Goal: Check status: Check status

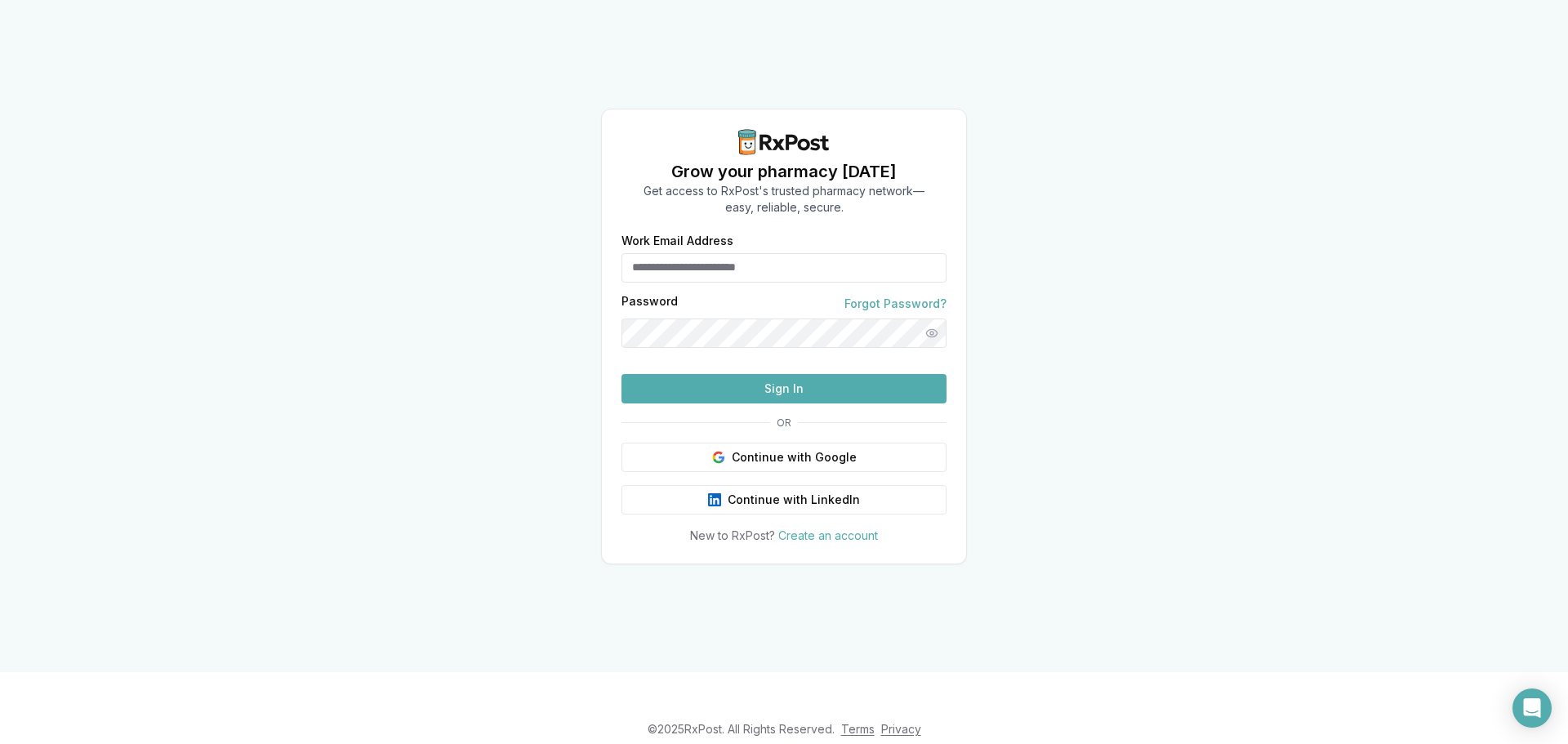
type input "**********"
click at [808, 404] on button "Sign In" at bounding box center [784, 389] width 325 height 29
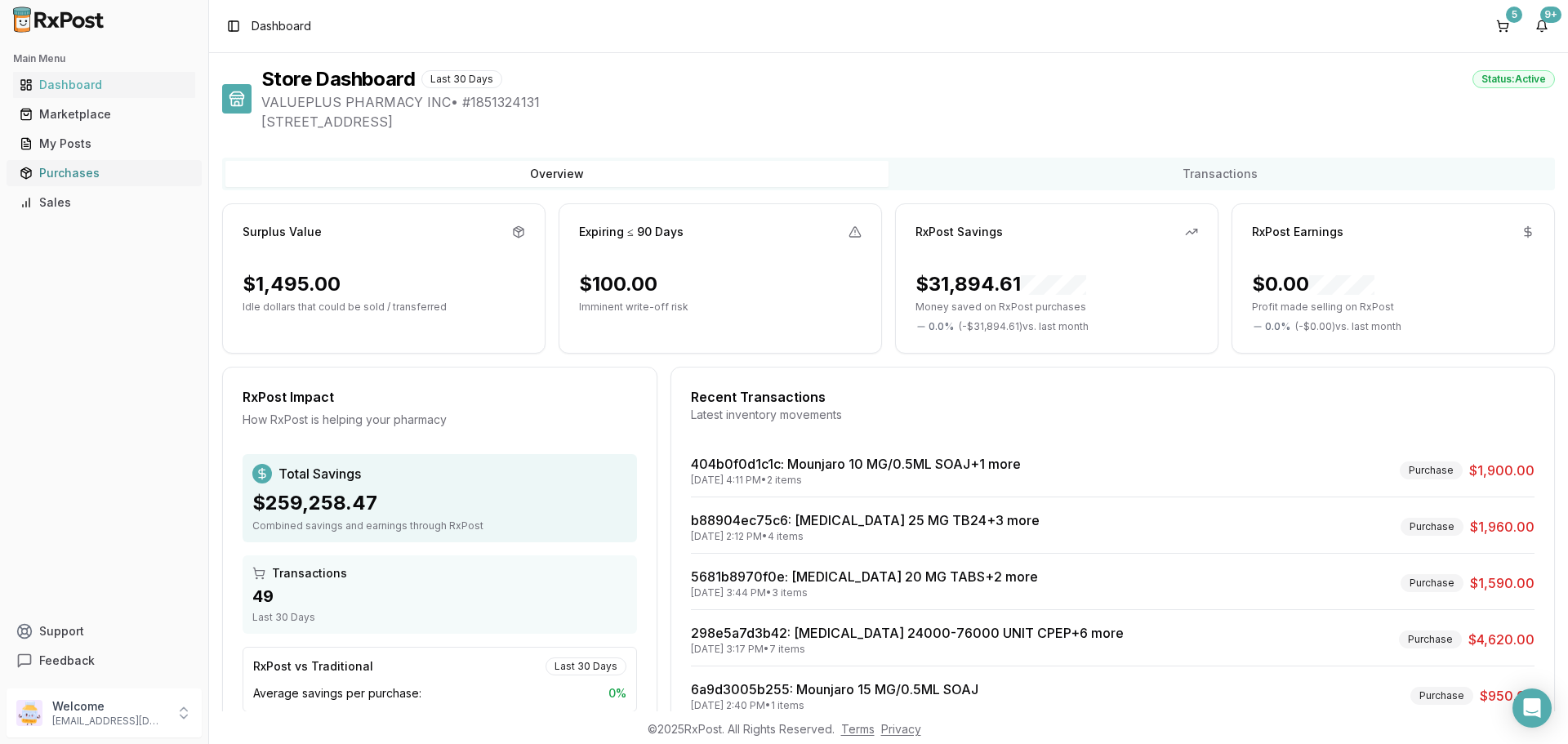
click at [65, 167] on div "Purchases" at bounding box center [104, 173] width 169 height 17
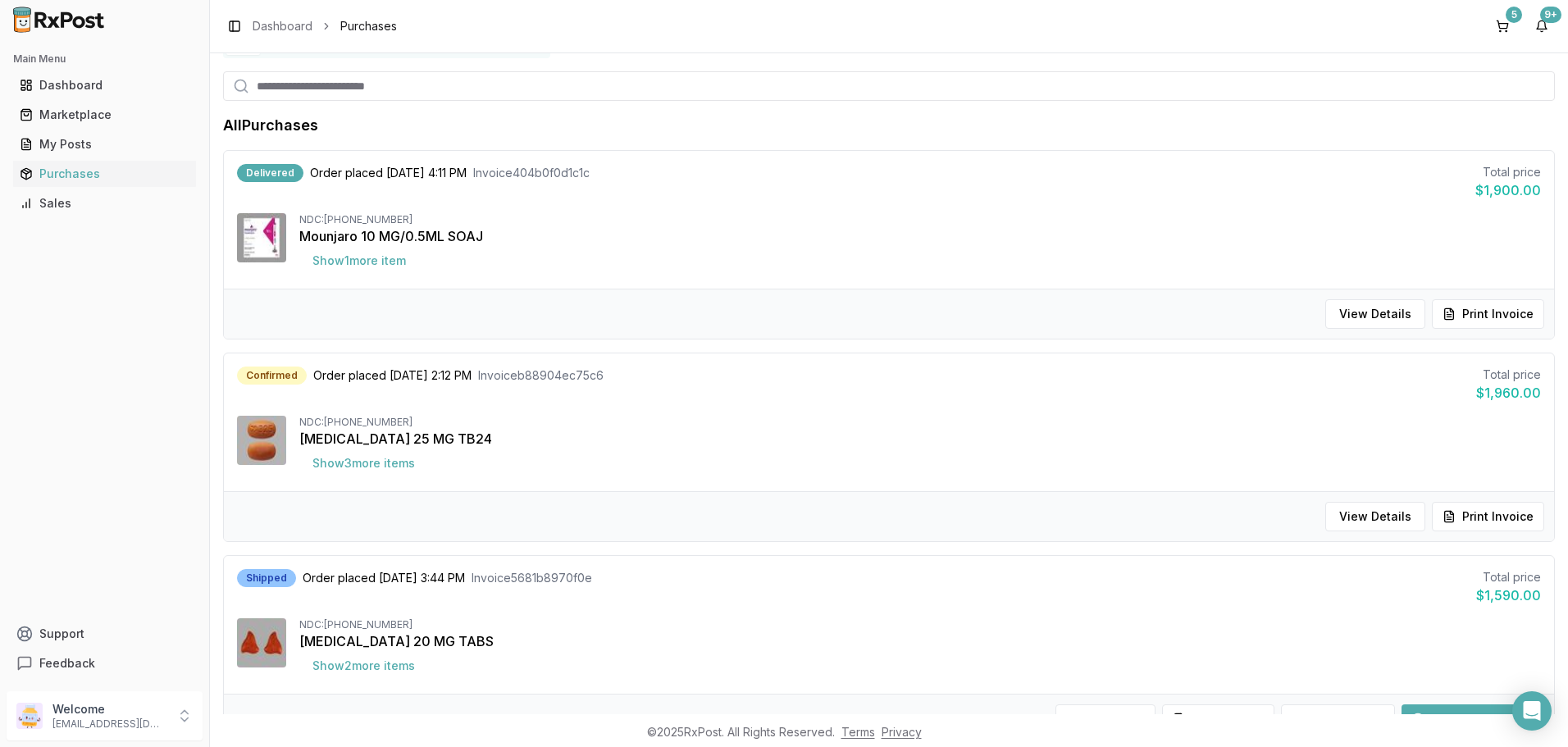
scroll to position [164, 0]
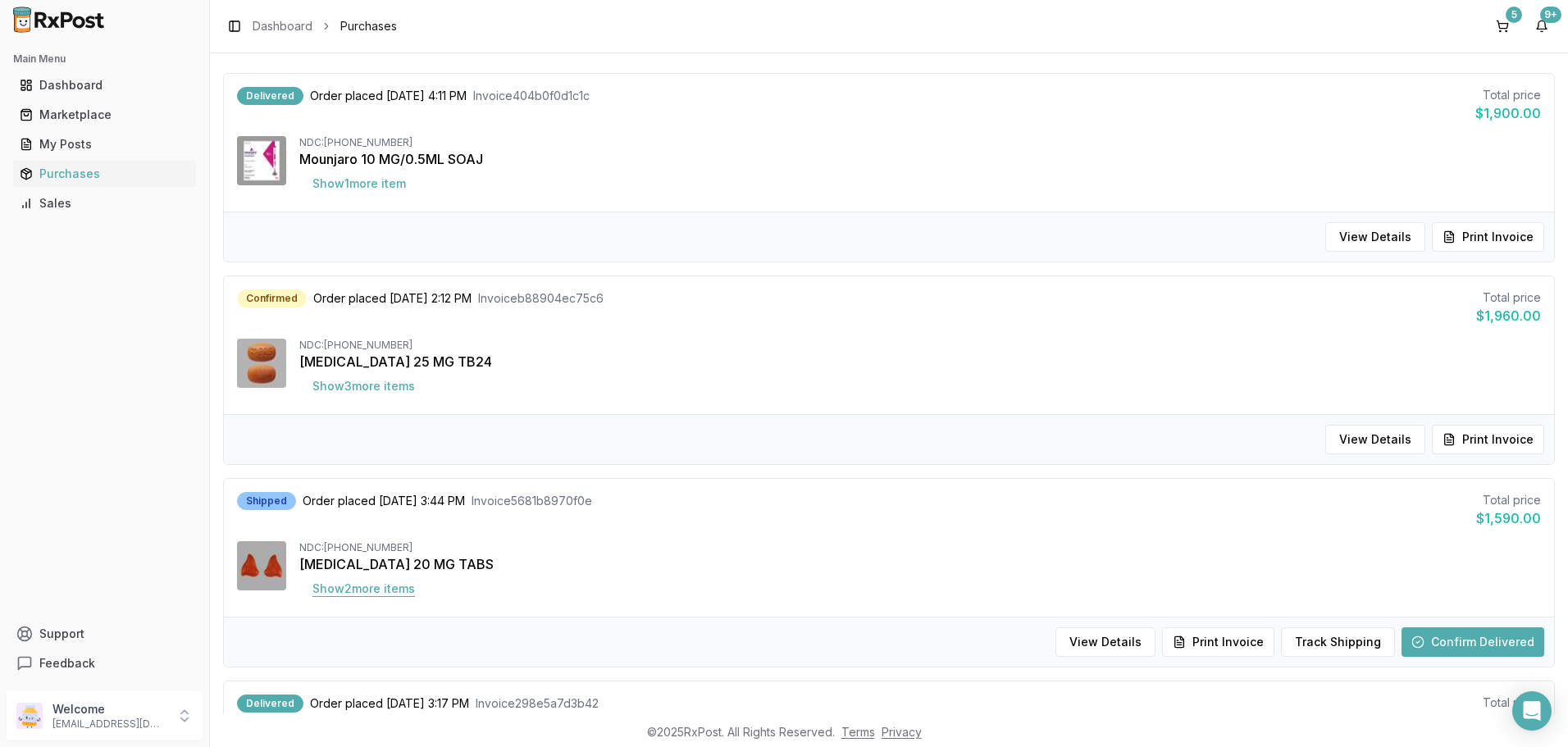
click at [378, 588] on button "Show 2 more item s" at bounding box center [364, 589] width 129 height 29
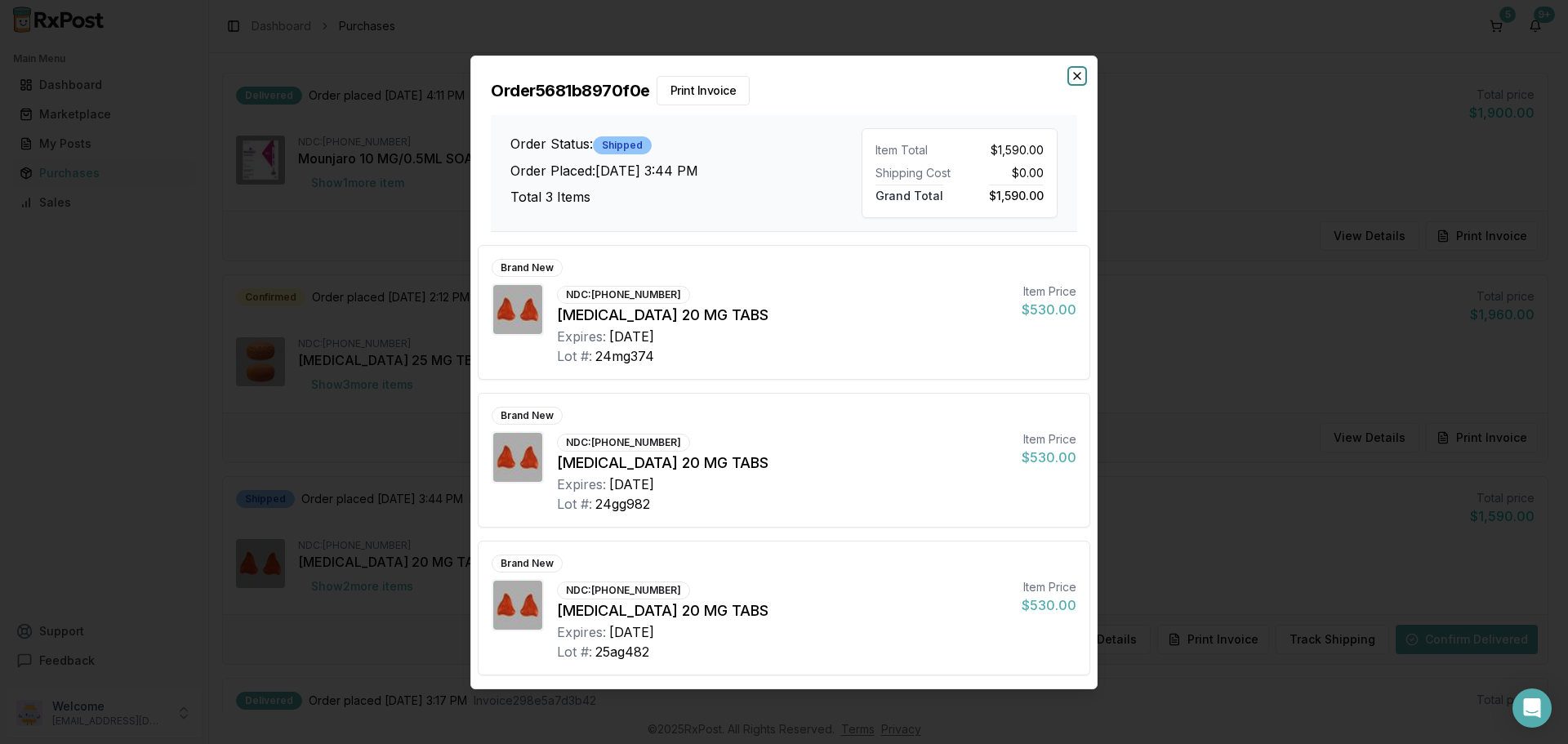
click at [1082, 76] on icon "button" at bounding box center [1077, 75] width 13 height 13
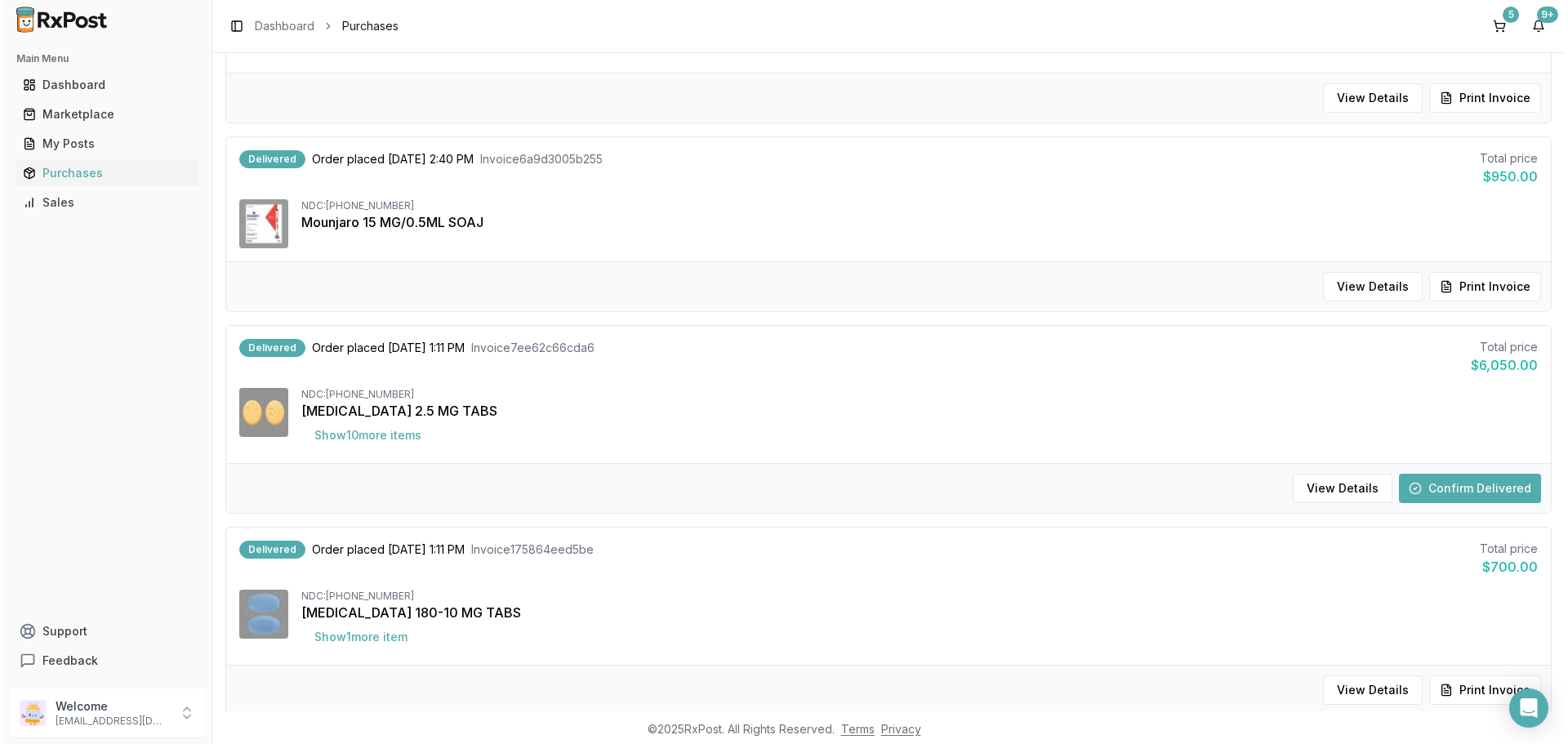
scroll to position [980, 0]
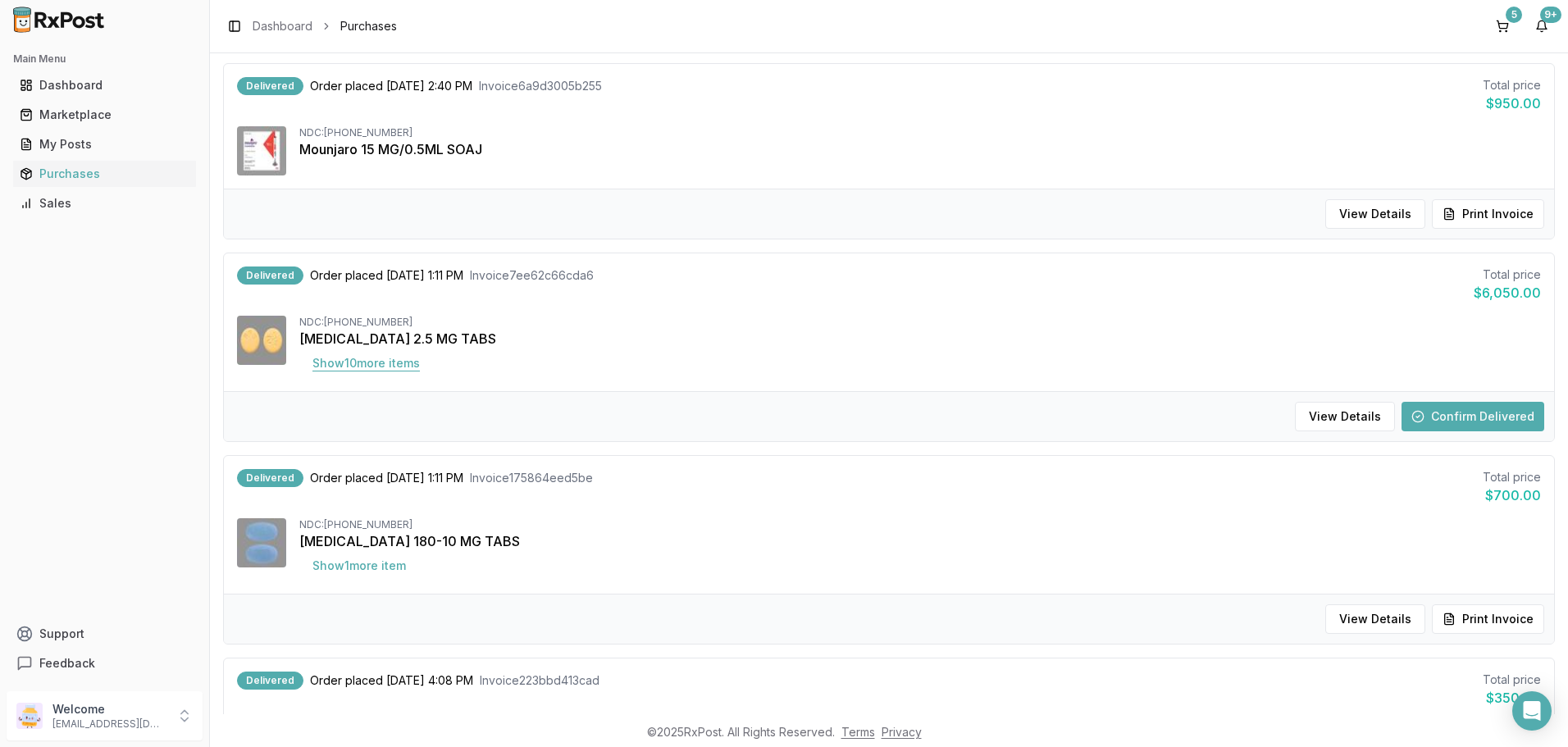
click at [384, 369] on button "Show 10 more item s" at bounding box center [366, 363] width 134 height 29
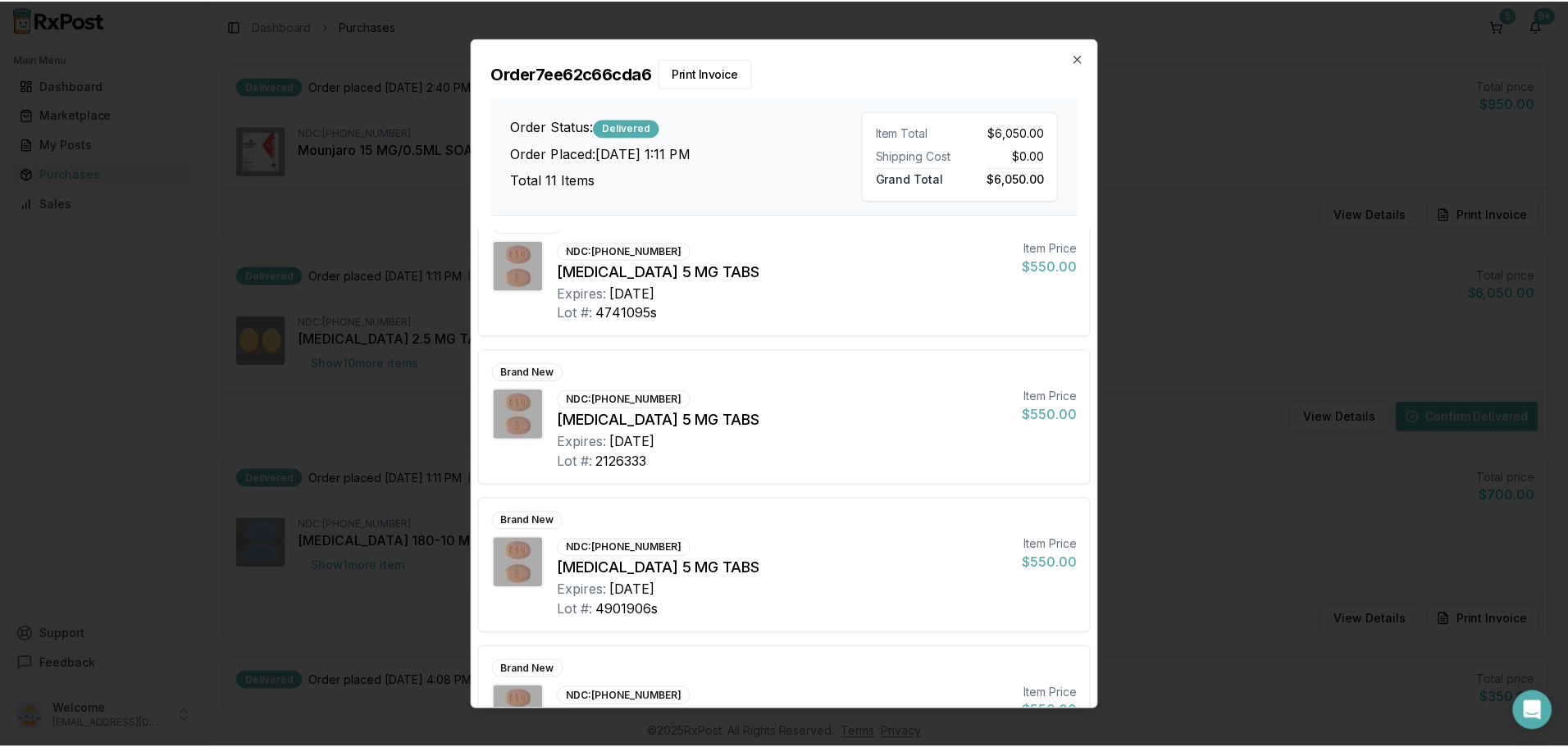
scroll to position [1152, 0]
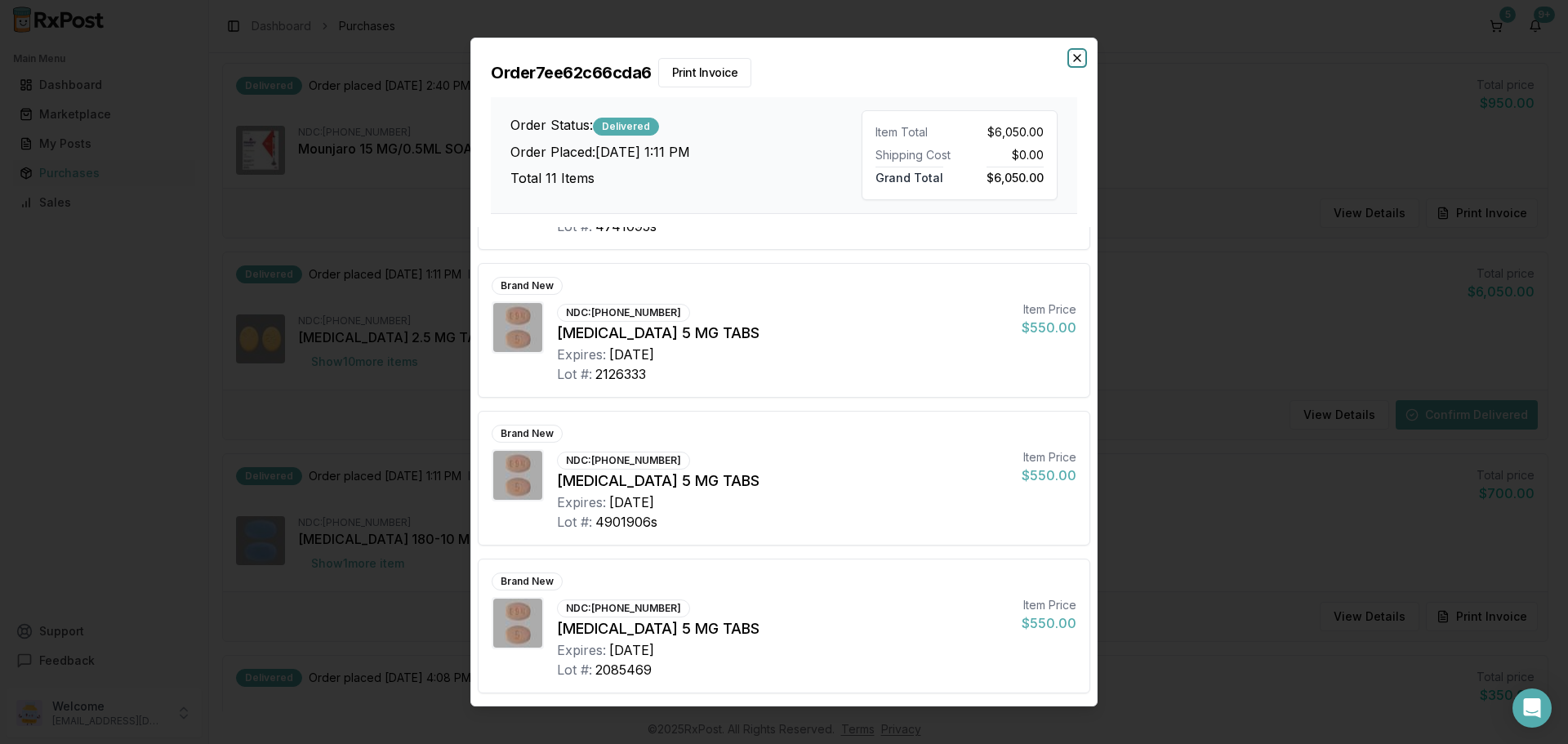
click at [1076, 58] on icon "button" at bounding box center [1077, 57] width 13 height 13
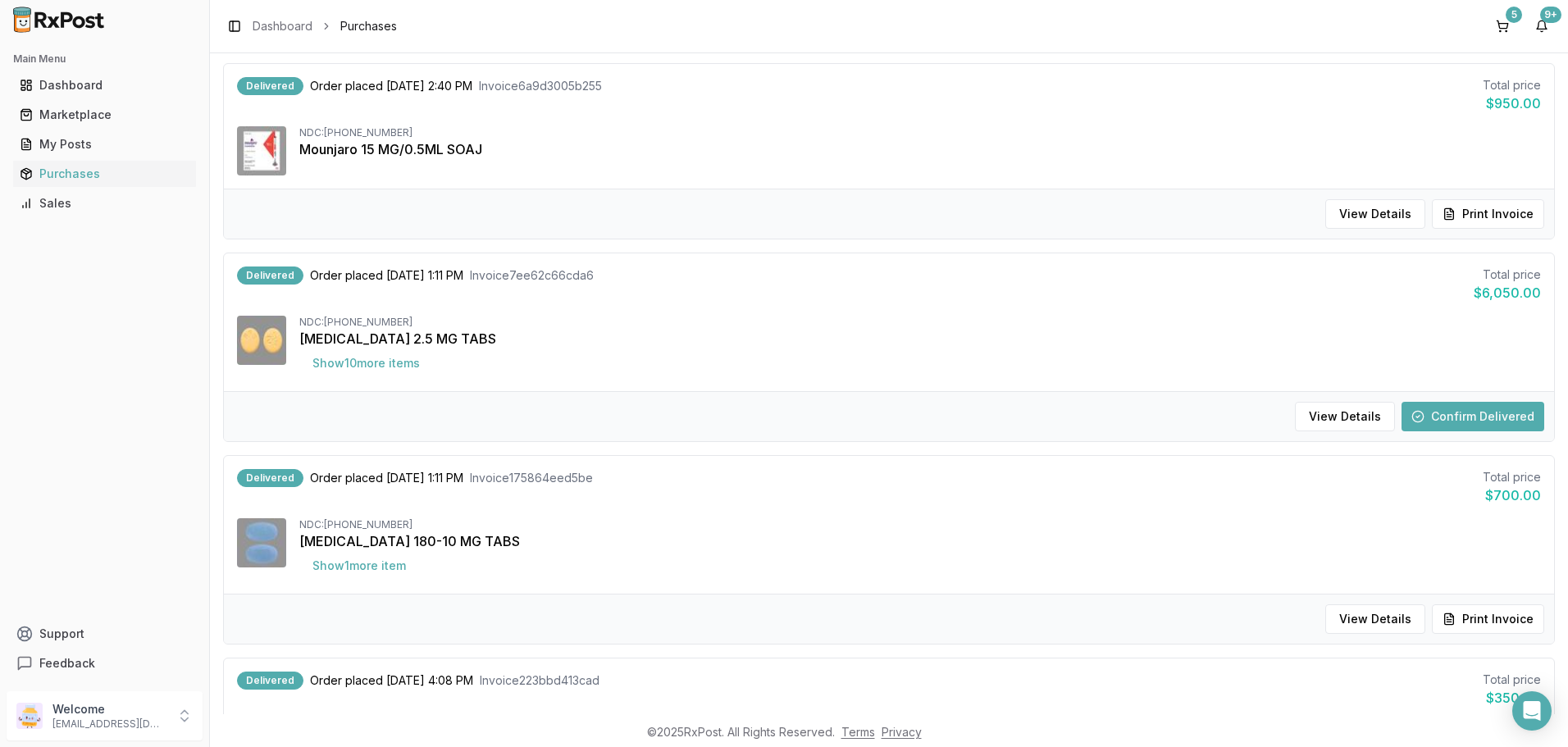
click at [1488, 413] on button "Confirm Delivered" at bounding box center [1472, 416] width 142 height 29
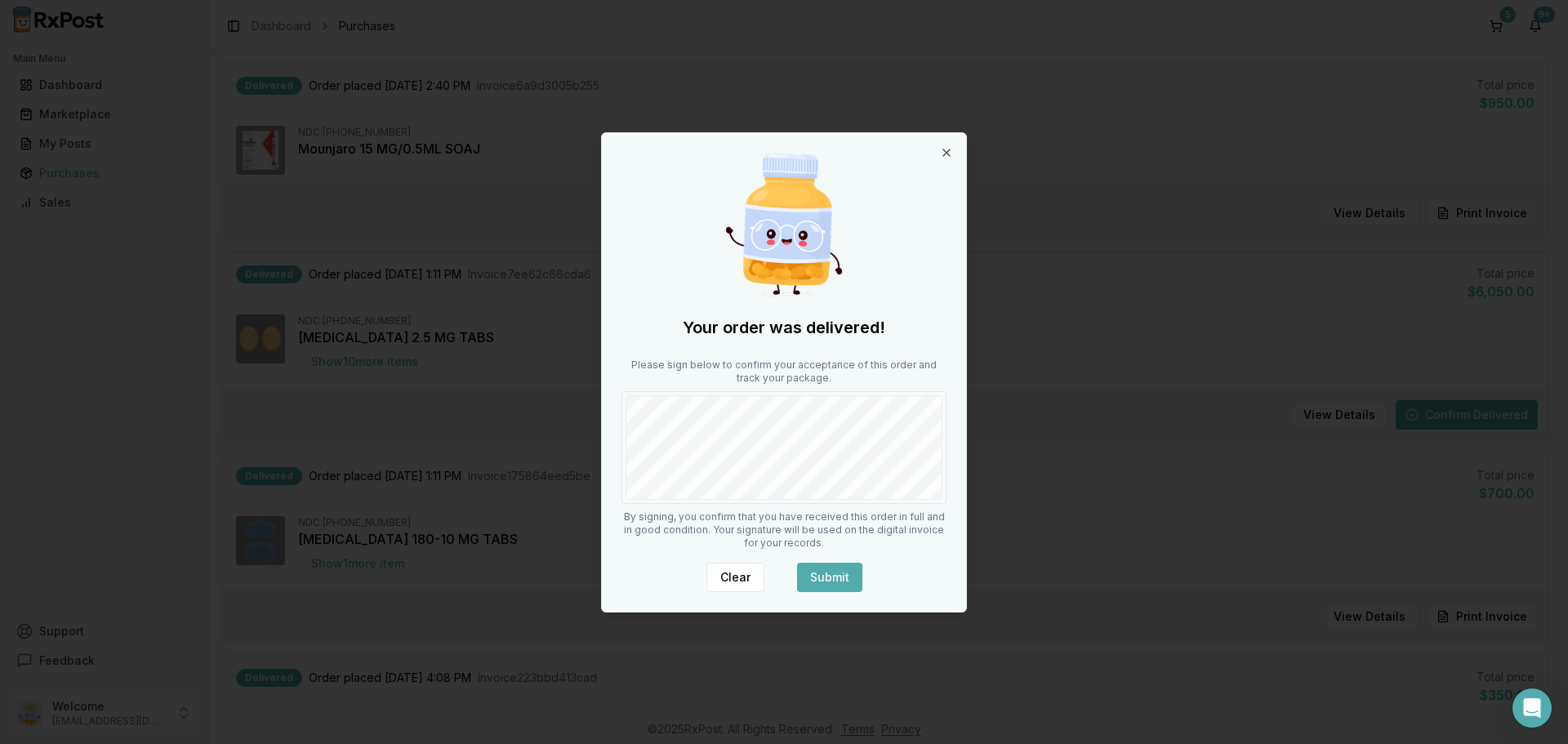
drag, startPoint x: 843, startPoint y: 569, endPoint x: 781, endPoint y: 514, distance: 82.9
click at [843, 570] on button "Submit" at bounding box center [829, 578] width 65 height 29
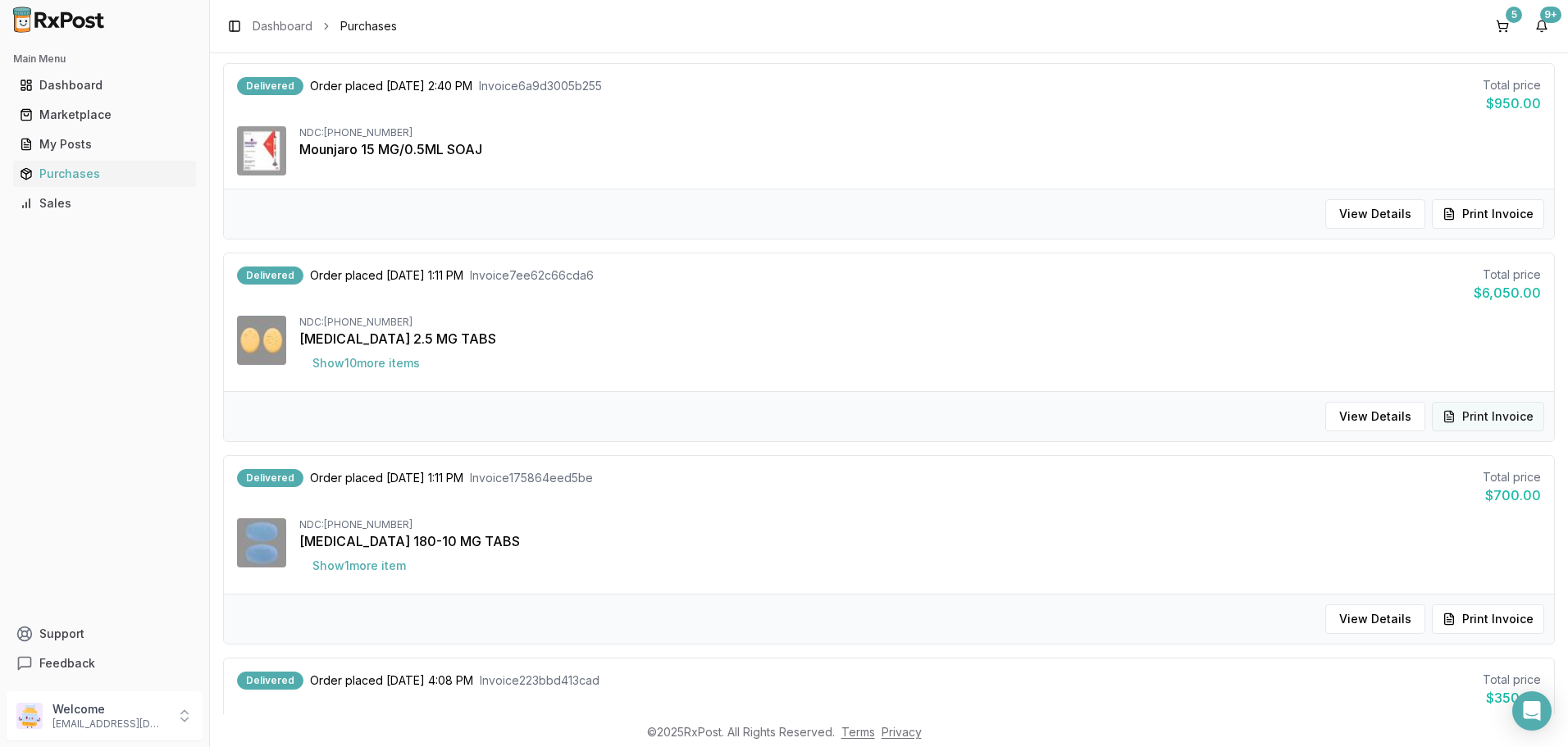
click at [1478, 420] on button "Print Invoice" at bounding box center [1488, 416] width 112 height 29
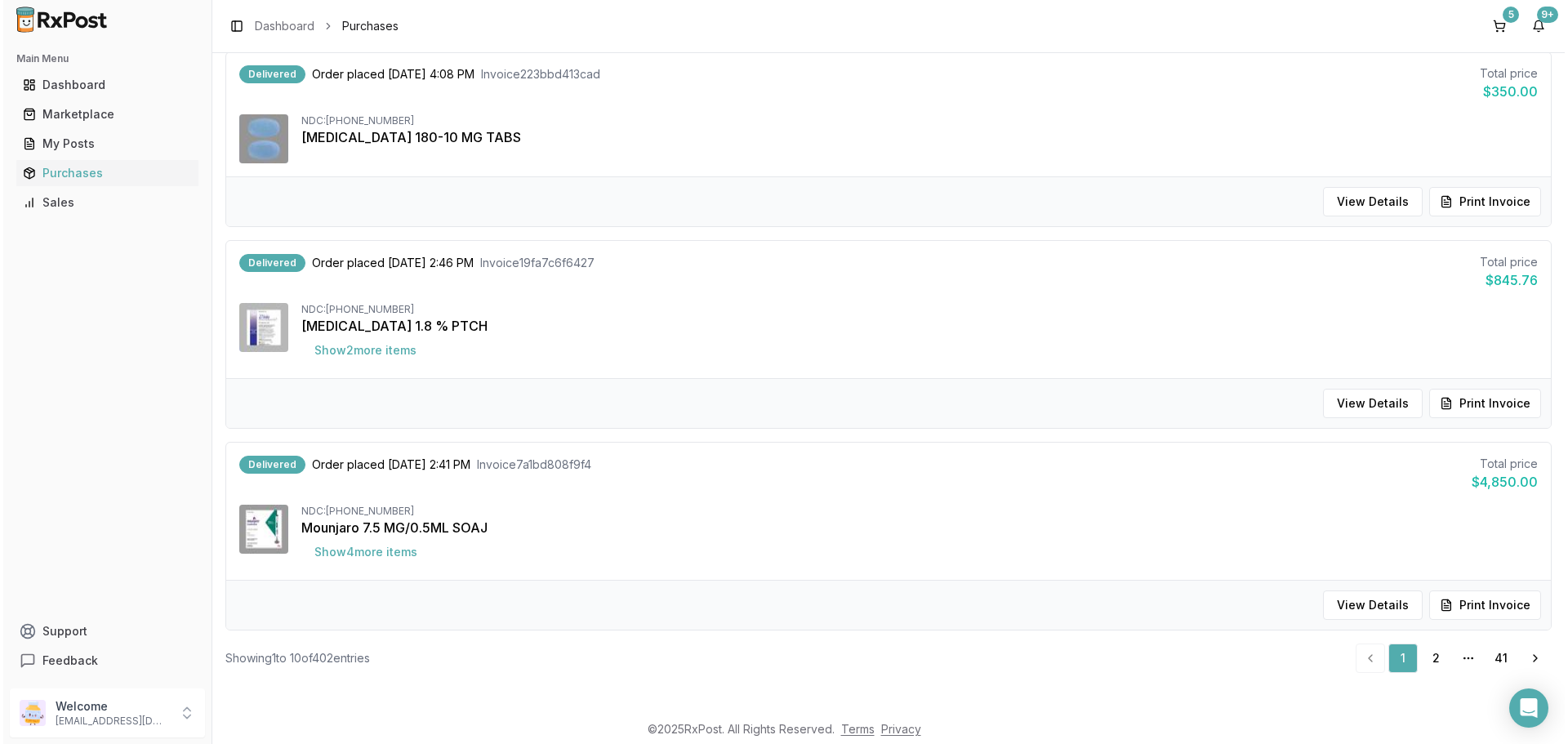
scroll to position [1585, 0]
click at [1430, 659] on link "2" at bounding box center [1432, 658] width 29 height 29
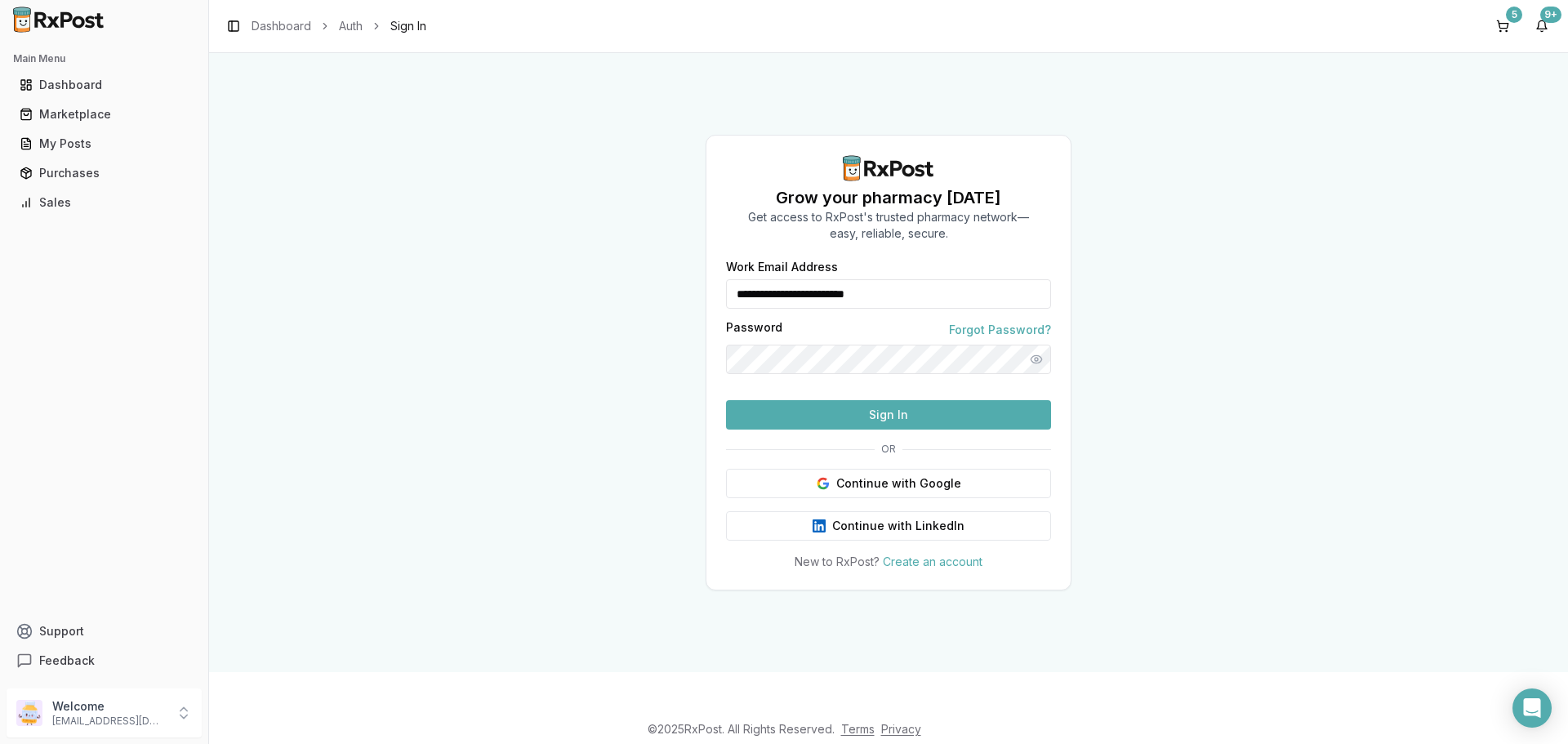
click at [966, 429] on button "Sign In" at bounding box center [888, 415] width 325 height 29
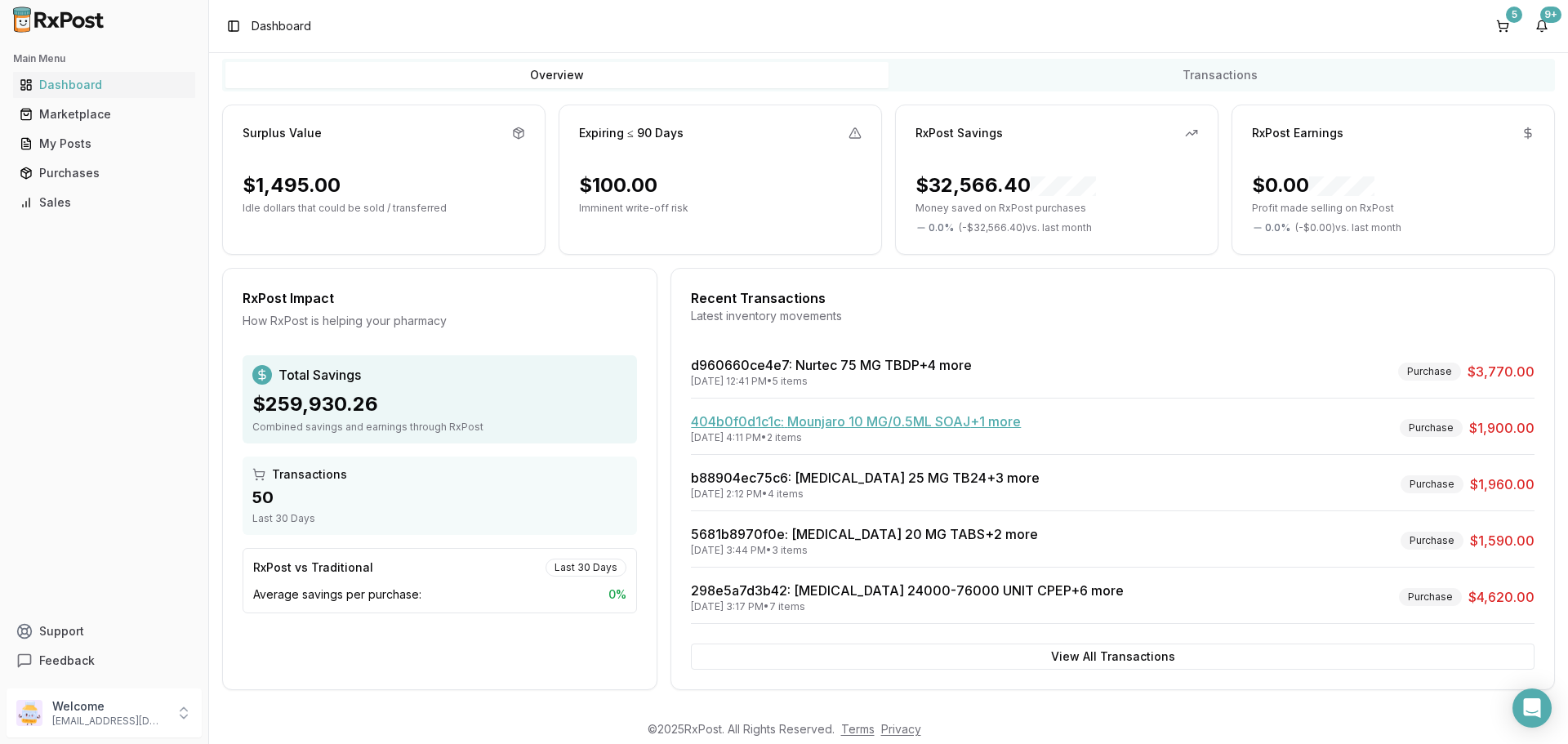
scroll to position [104, 0]
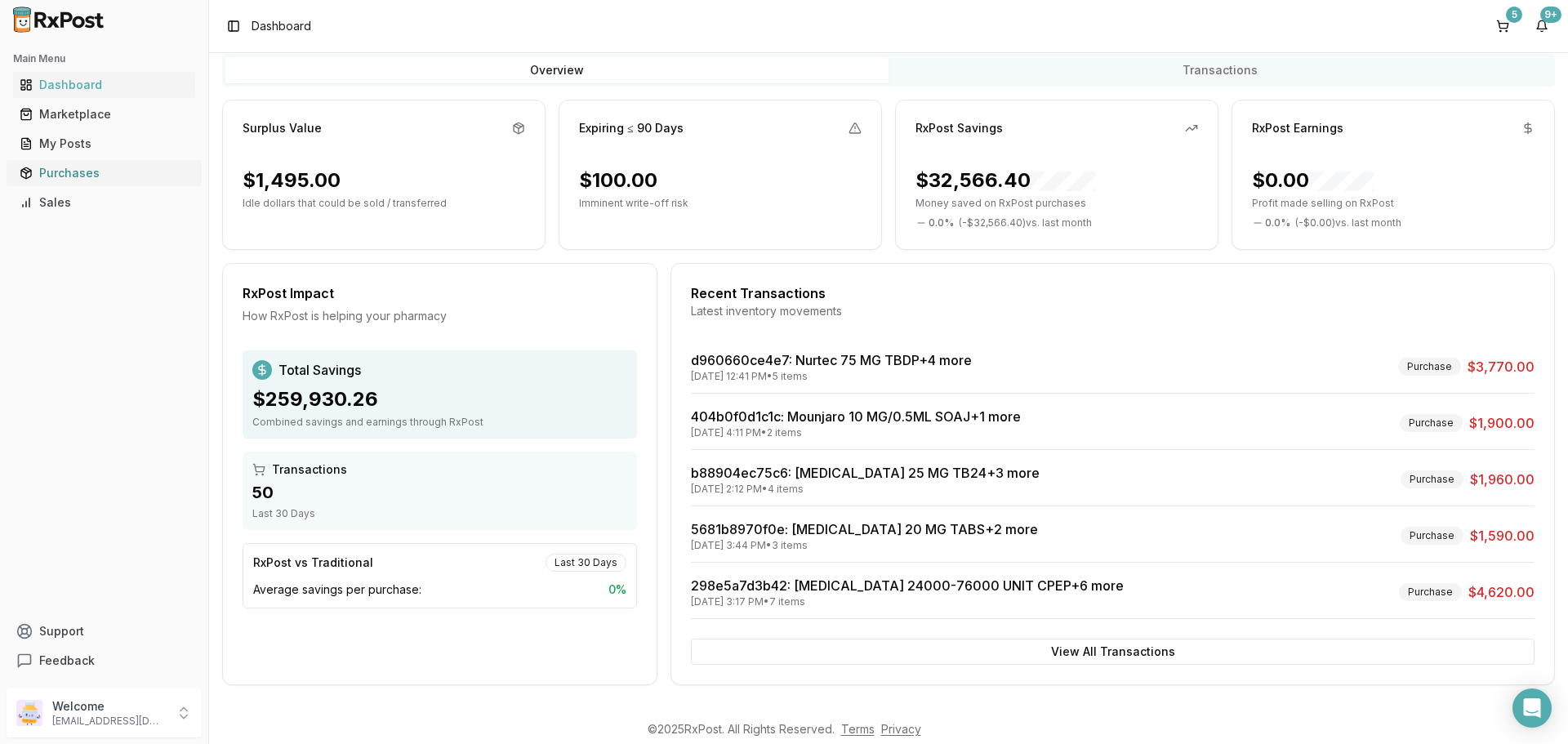
click at [102, 169] on div "Purchases" at bounding box center [104, 173] width 169 height 17
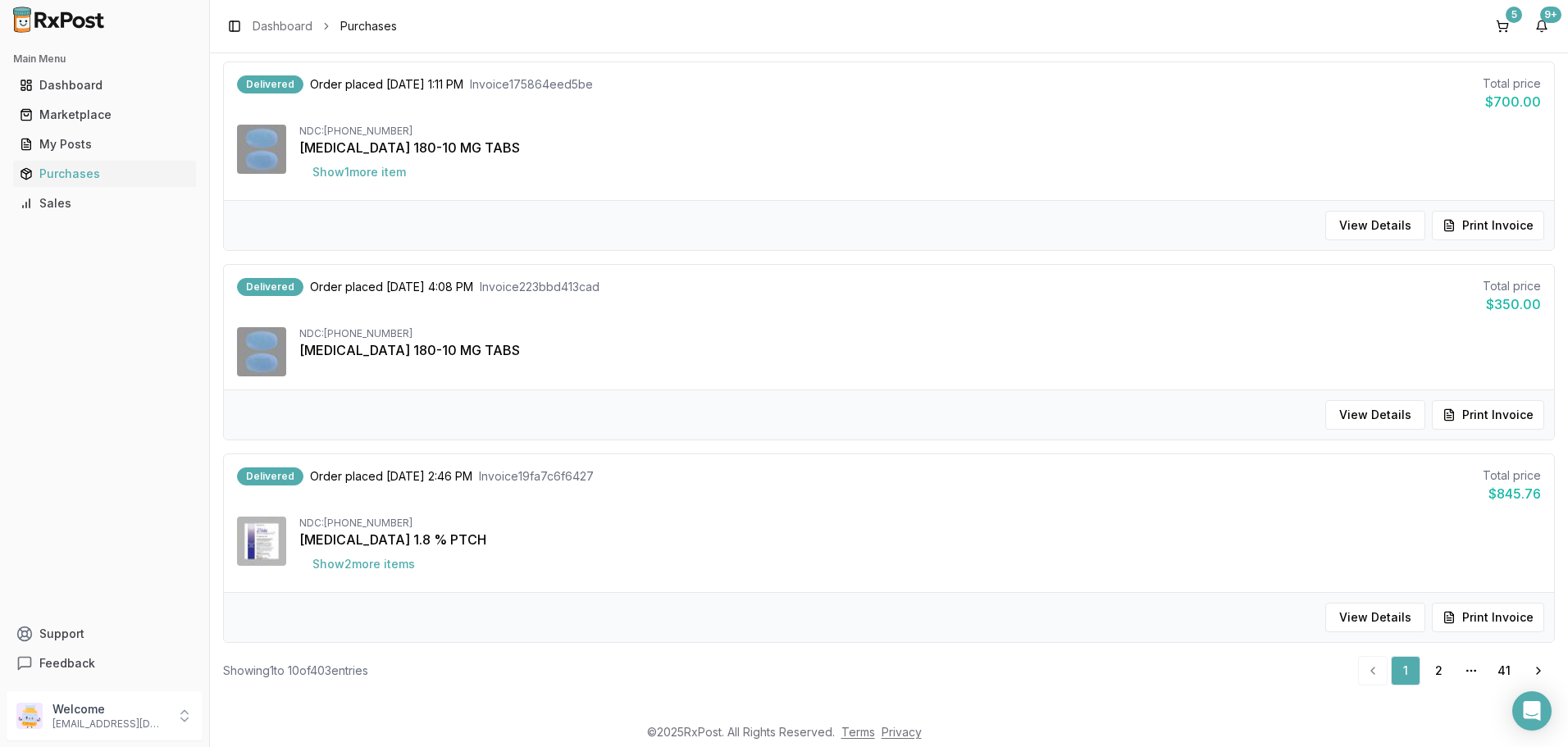
scroll to position [1592, 0]
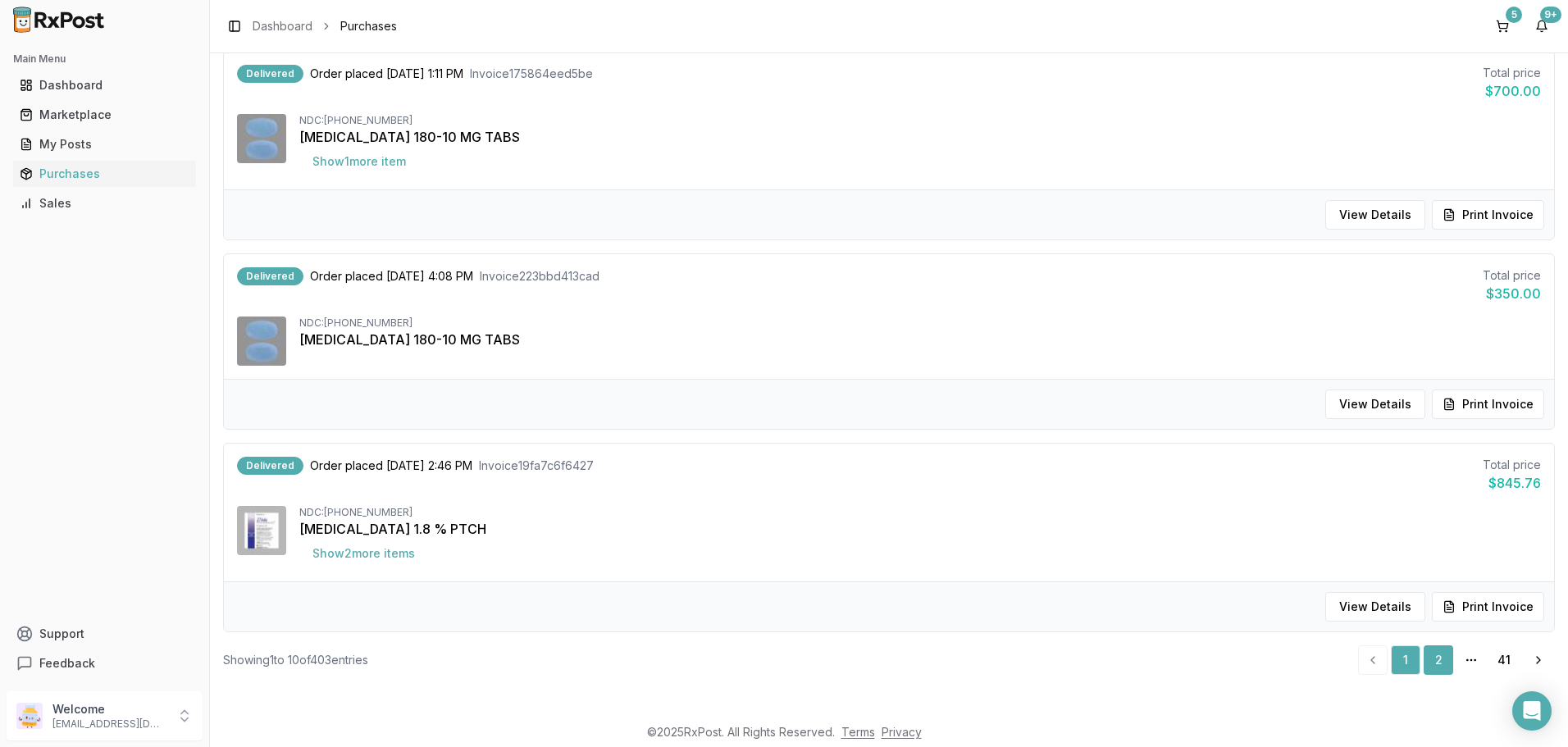
click at [1433, 660] on link "2" at bounding box center [1438, 660] width 29 height 29
click at [1432, 667] on link "2" at bounding box center [1438, 660] width 29 height 29
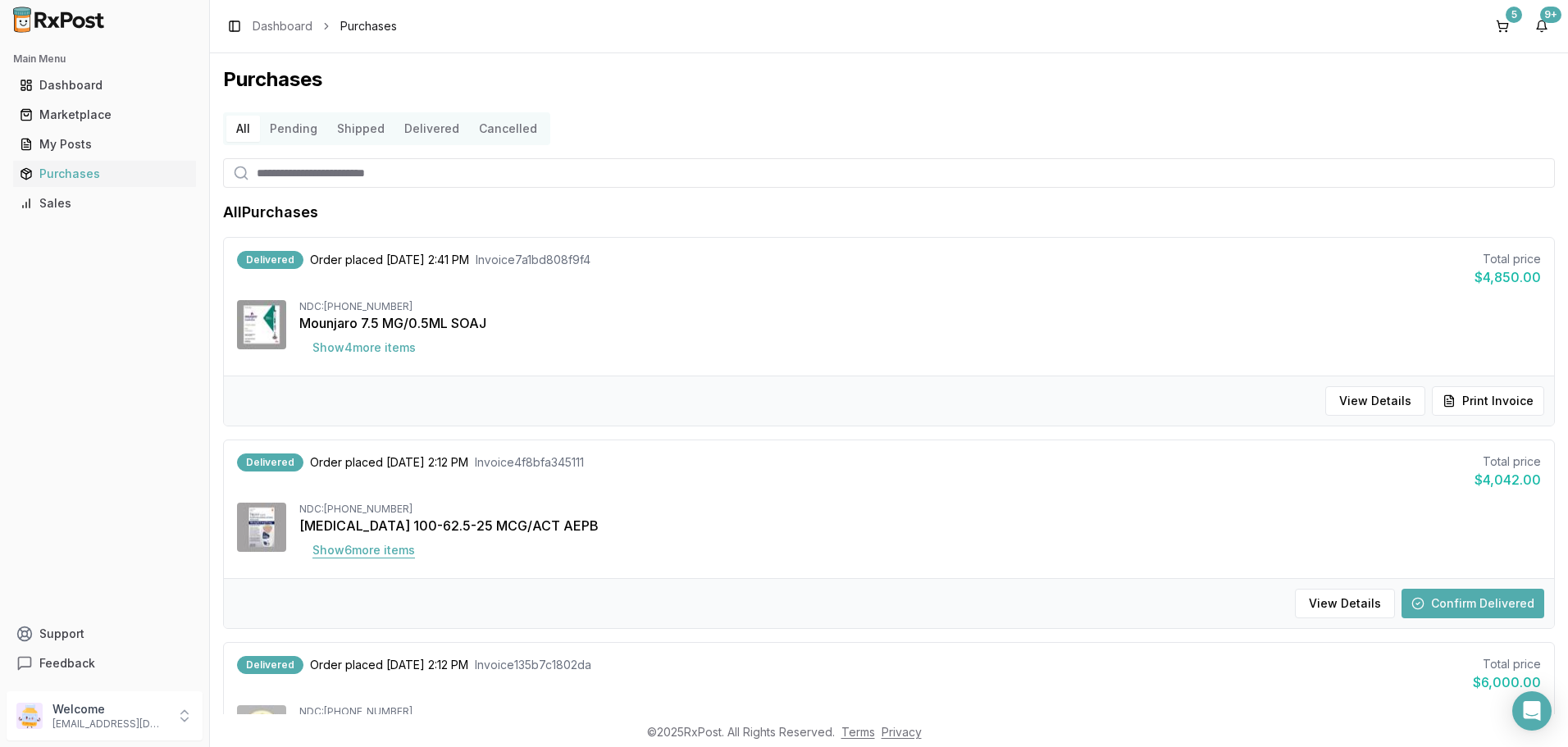
click at [390, 560] on button "Show 6 more item s" at bounding box center [364, 550] width 129 height 29
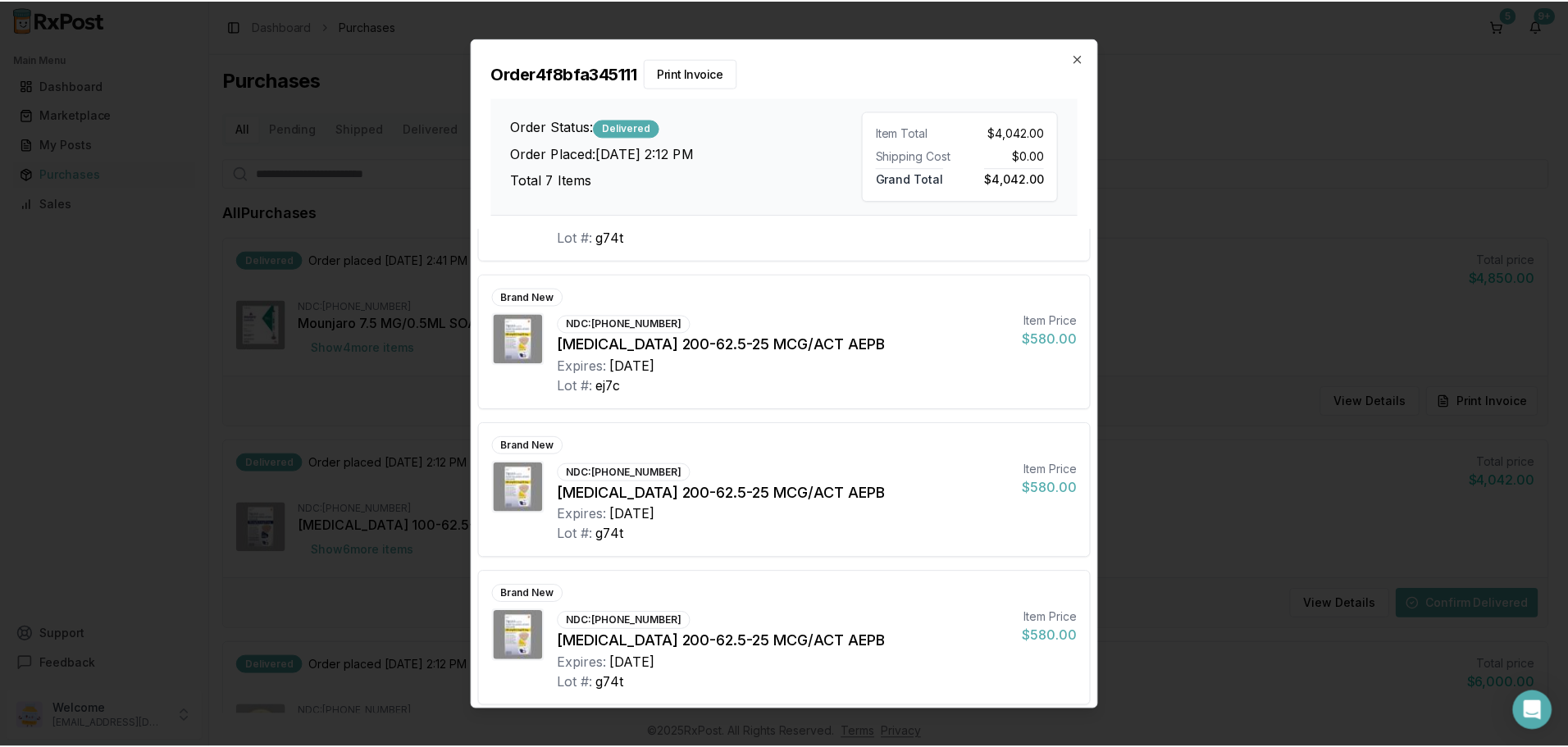
scroll to position [558, 0]
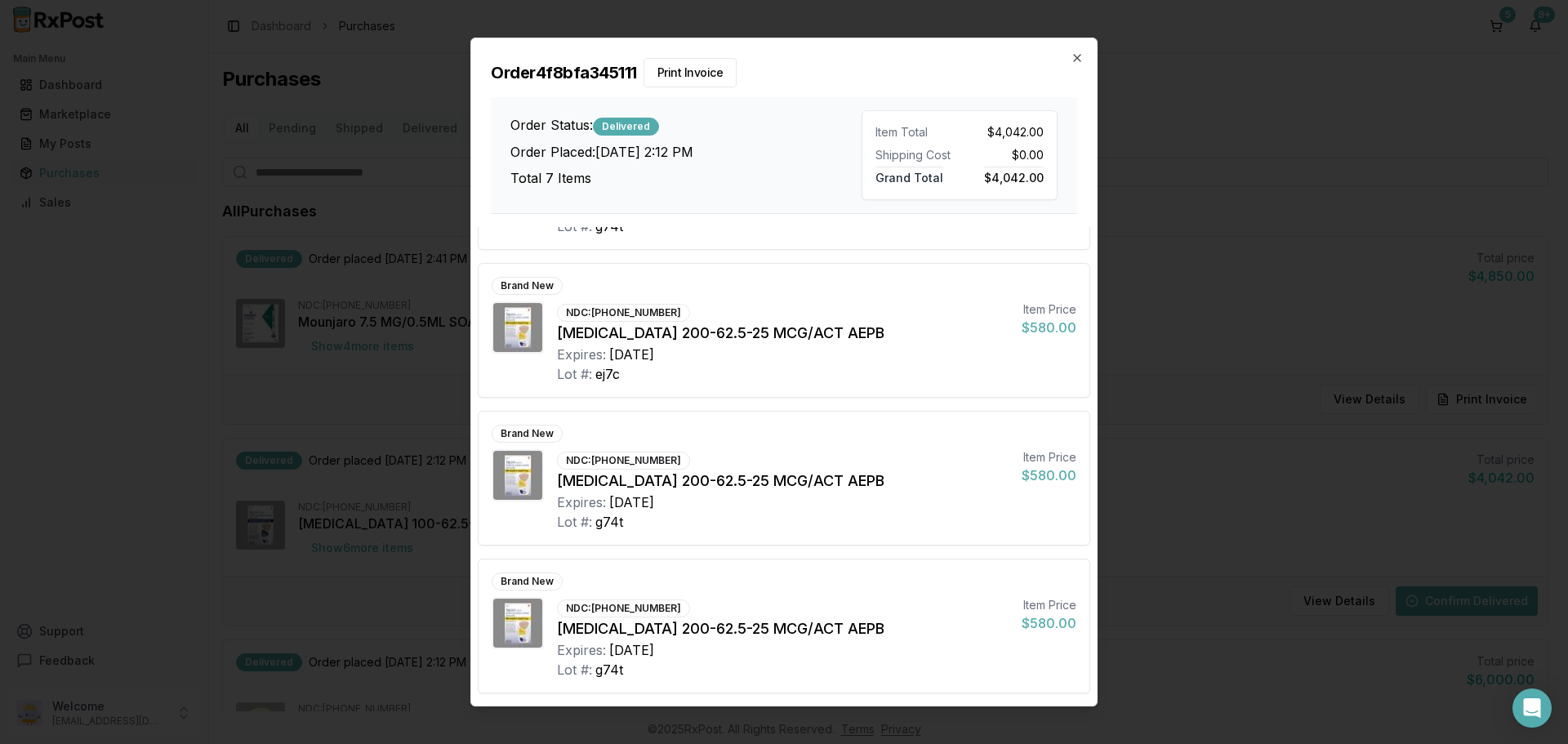
click at [1076, 69] on h2 "Order 4f8bfa345111 Print Invoice" at bounding box center [784, 73] width 586 height 29
click at [1078, 62] on icon "button" at bounding box center [1077, 57] width 13 height 13
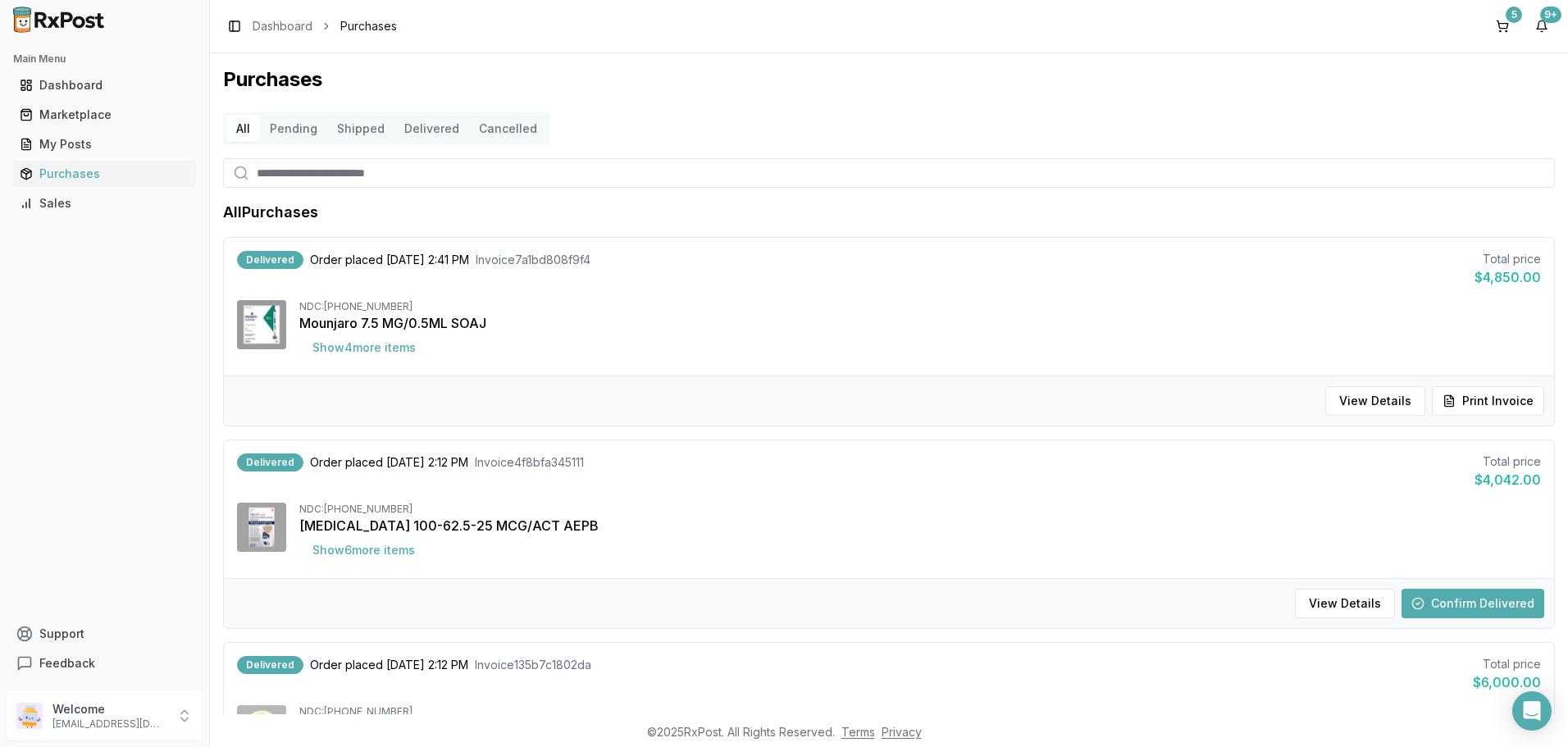
click at [1465, 604] on button "Confirm Delivered" at bounding box center [1472, 604] width 142 height 29
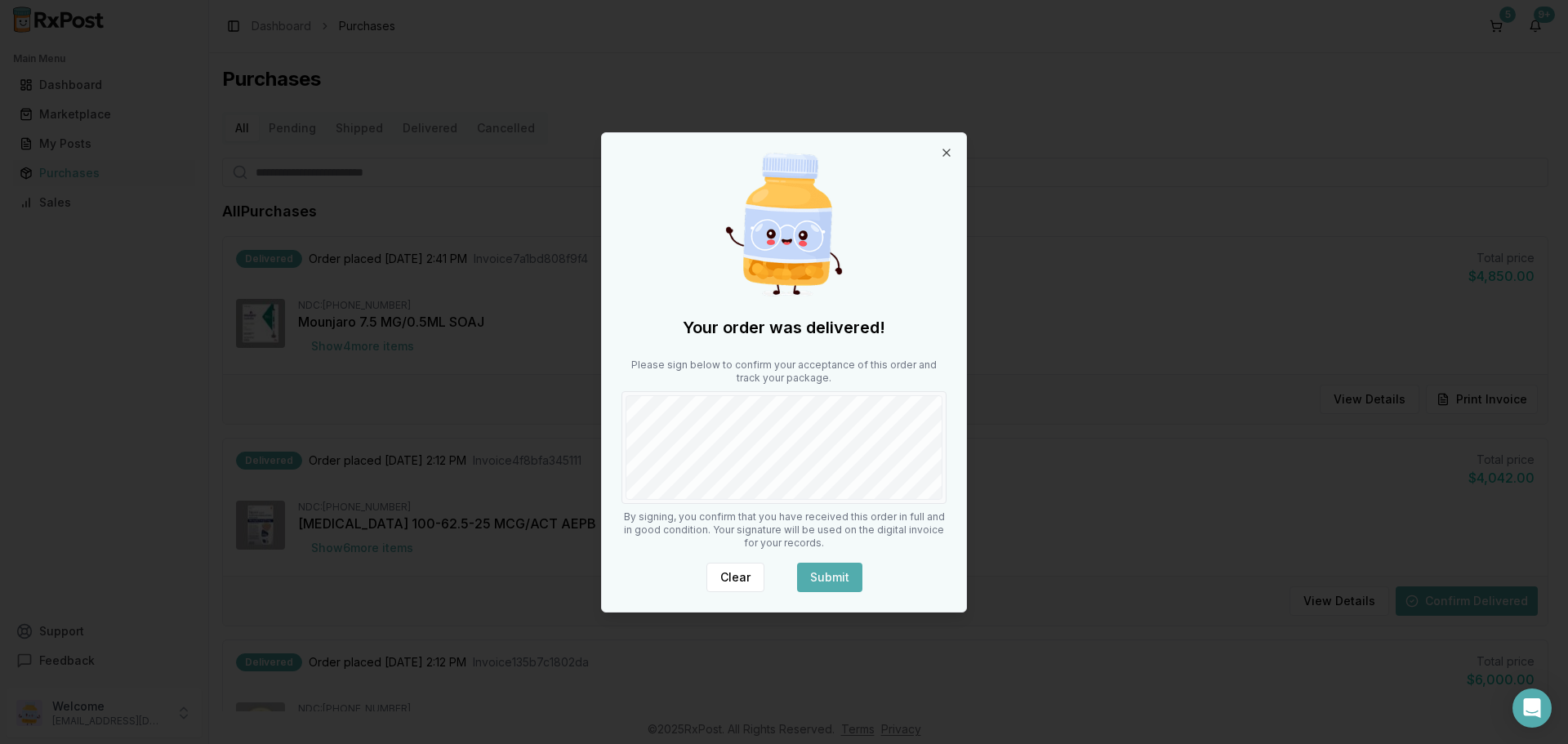
click at [841, 566] on button "Submit" at bounding box center [829, 578] width 65 height 29
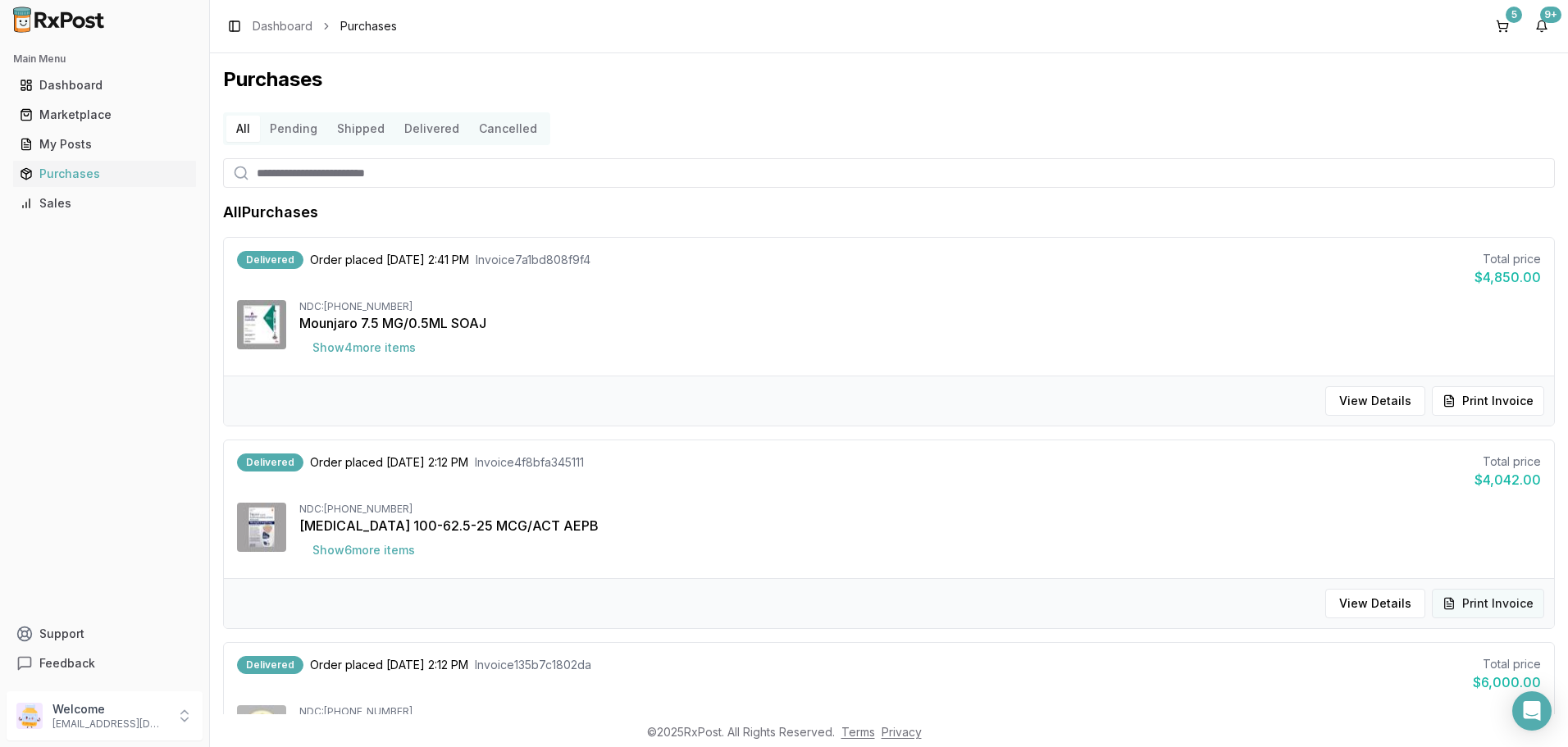
click at [1468, 604] on button "Print Invoice" at bounding box center [1488, 604] width 112 height 29
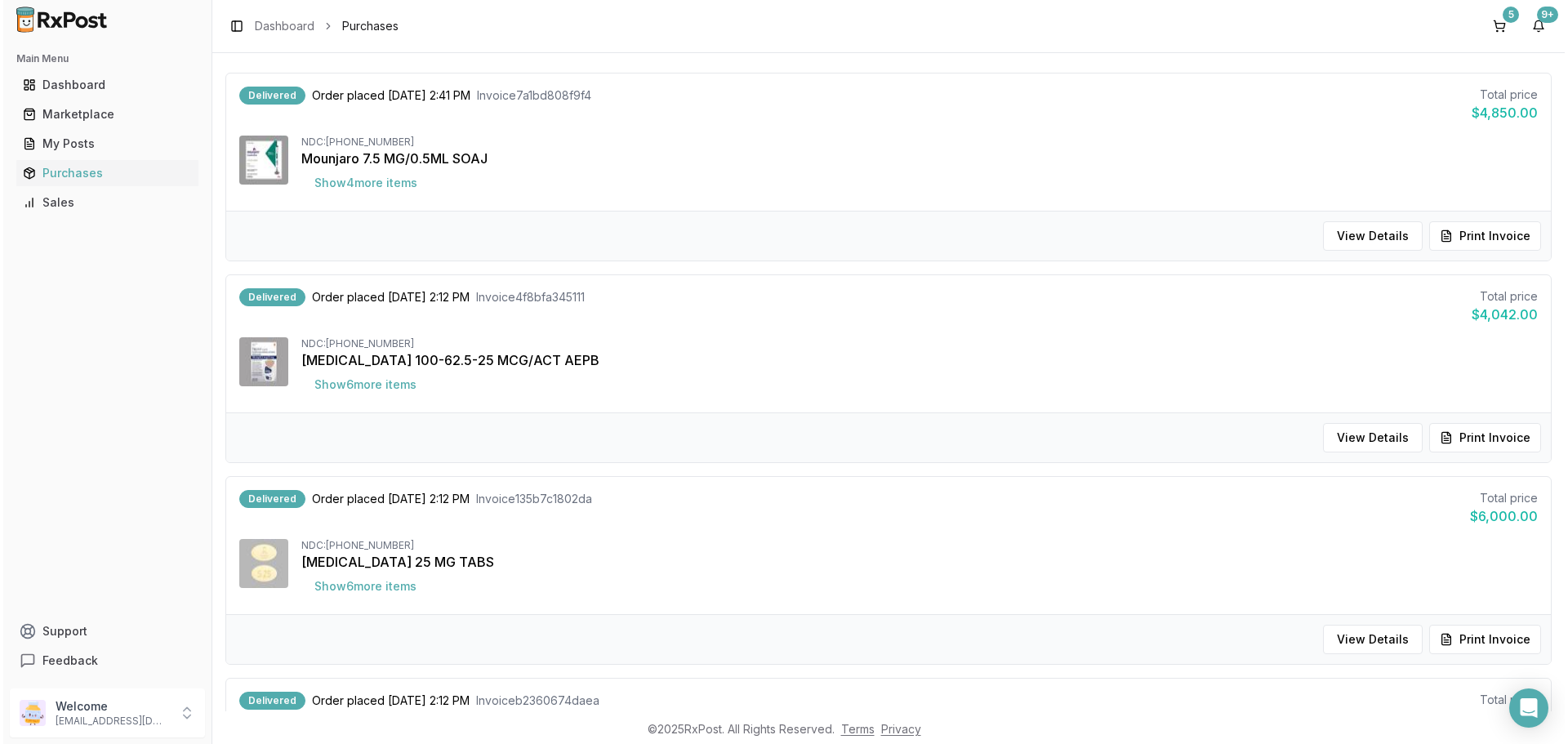
scroll to position [490, 0]
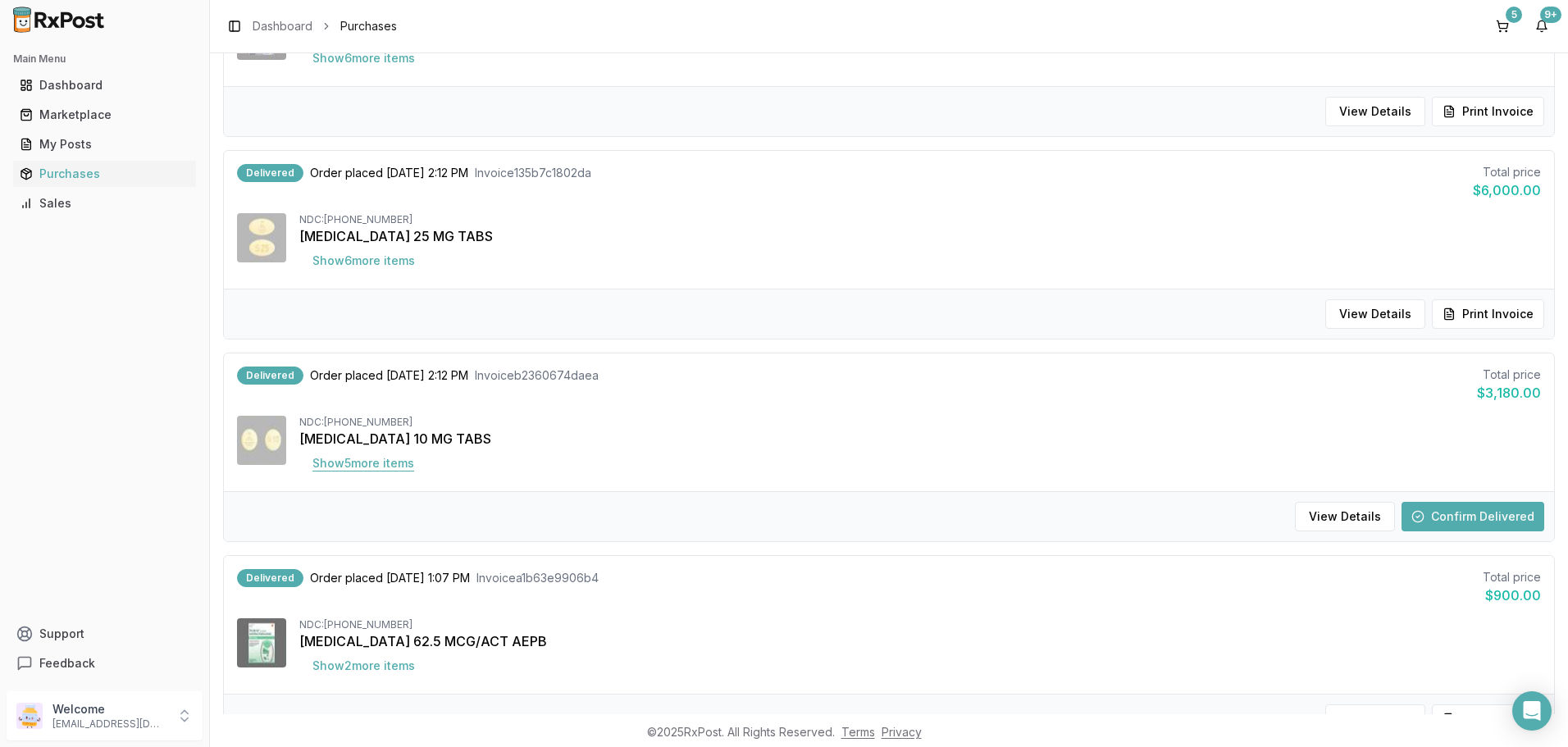
click at [328, 465] on button "Show 5 more item s" at bounding box center [363, 463] width 128 height 29
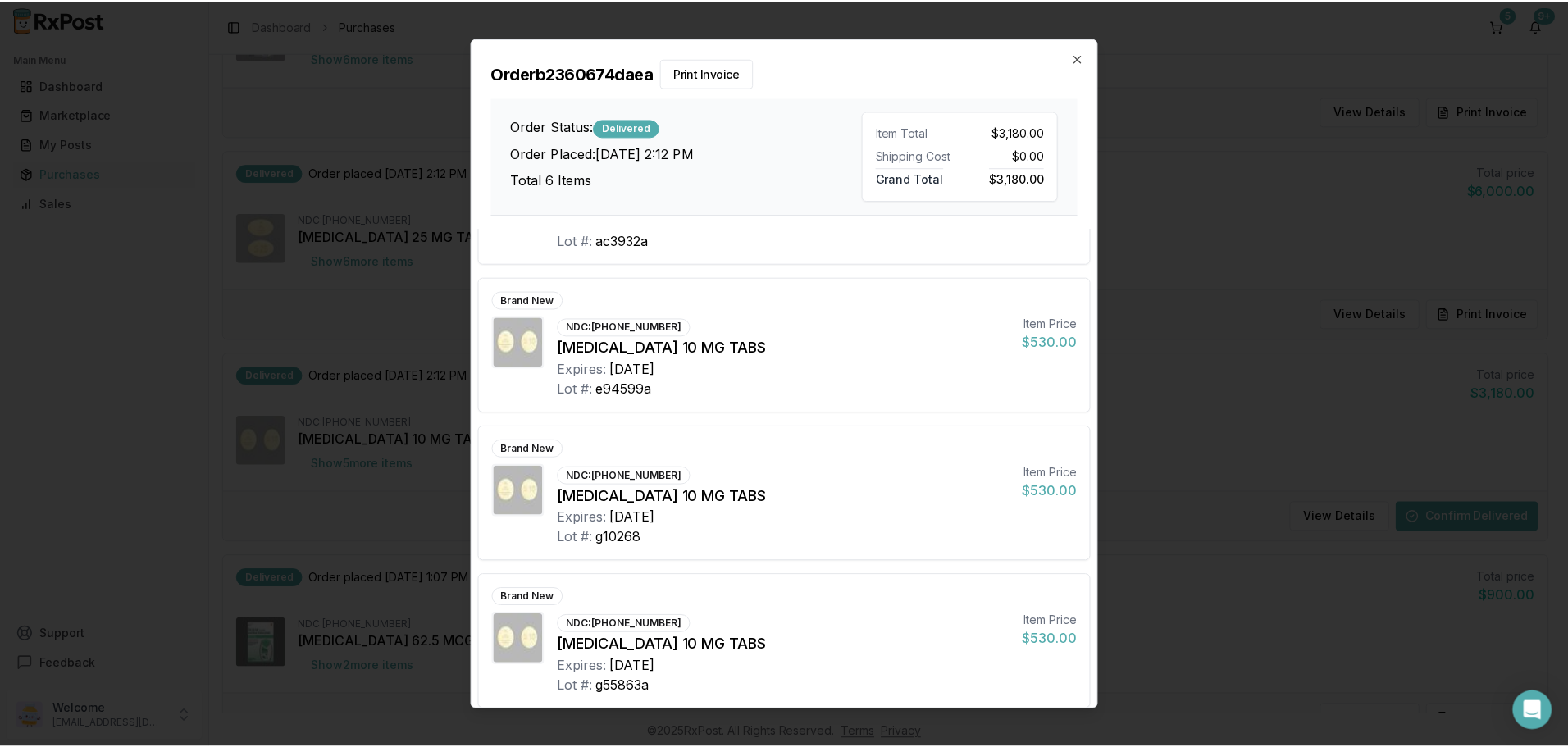
scroll to position [410, 0]
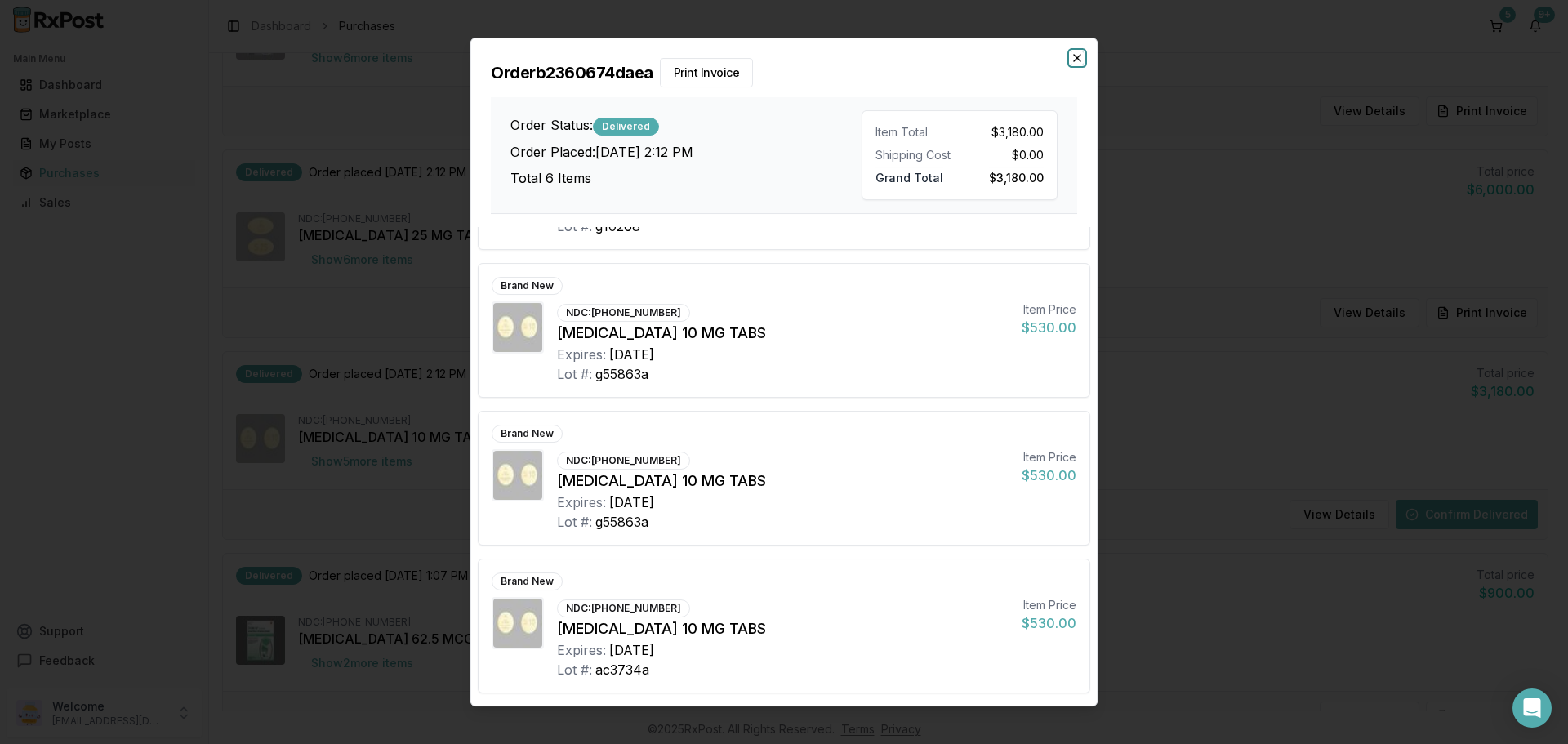
click at [1083, 53] on icon "button" at bounding box center [1077, 57] width 13 height 13
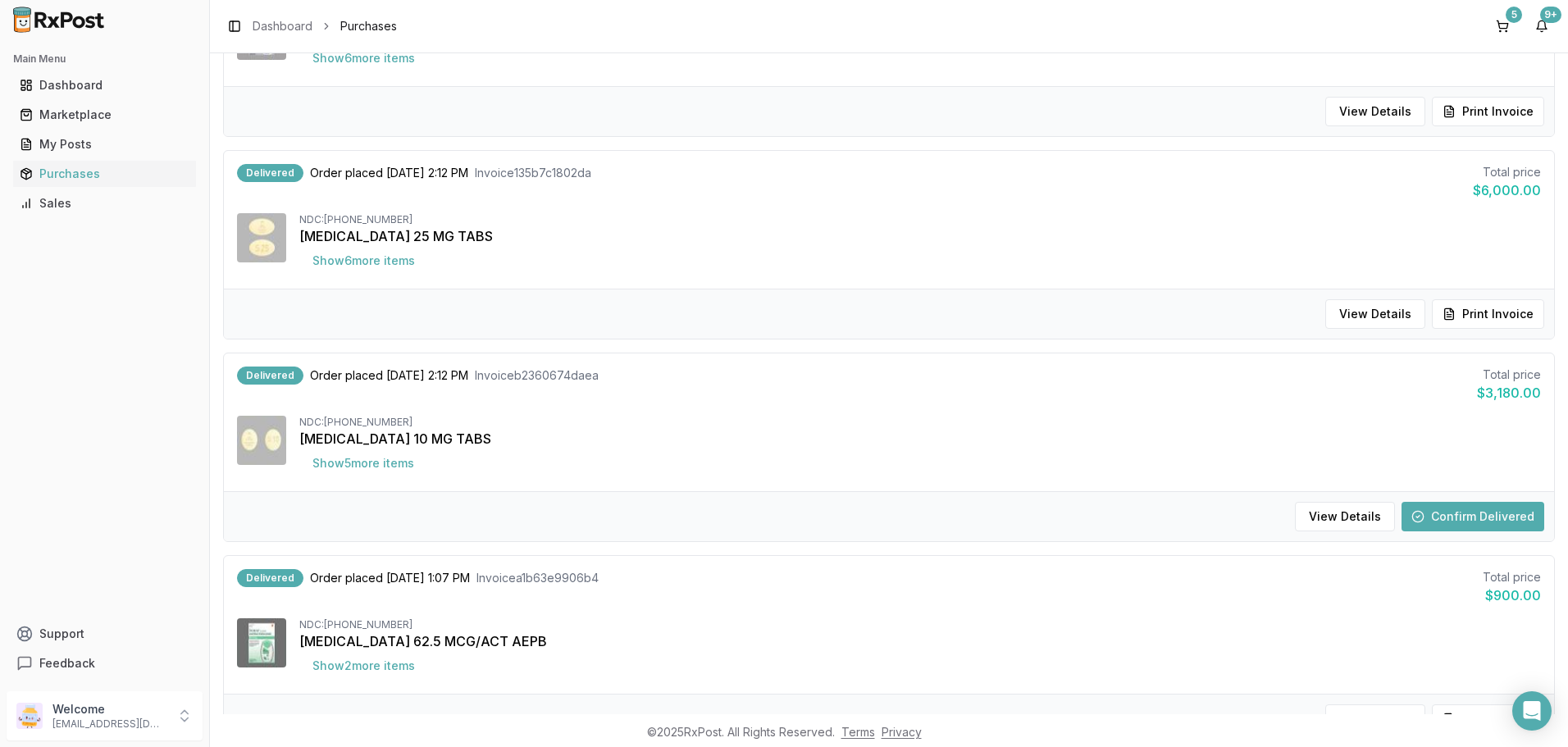
click at [1461, 512] on button "Confirm Delivered" at bounding box center [1472, 517] width 142 height 29
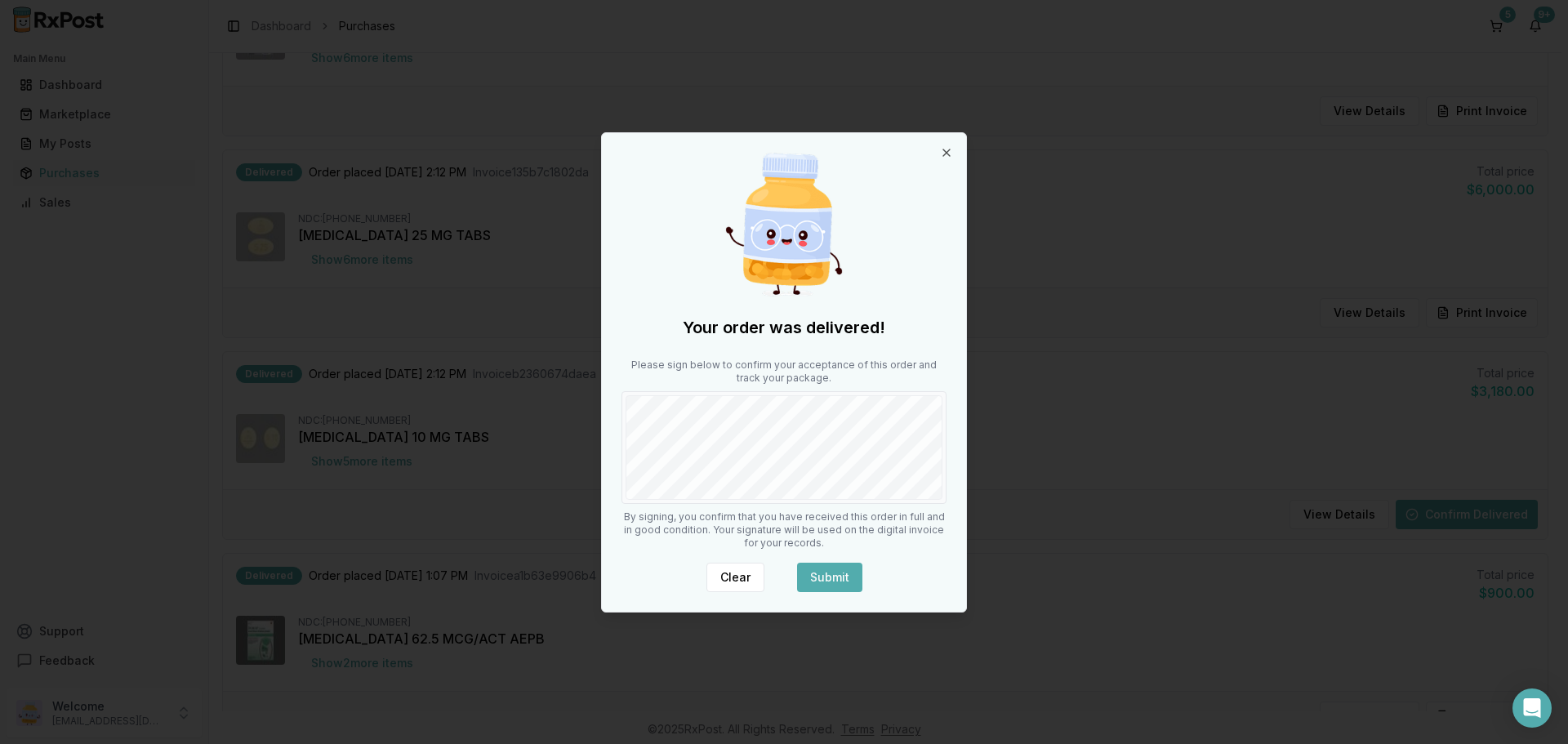
click at [839, 574] on button "Submit" at bounding box center [829, 578] width 65 height 29
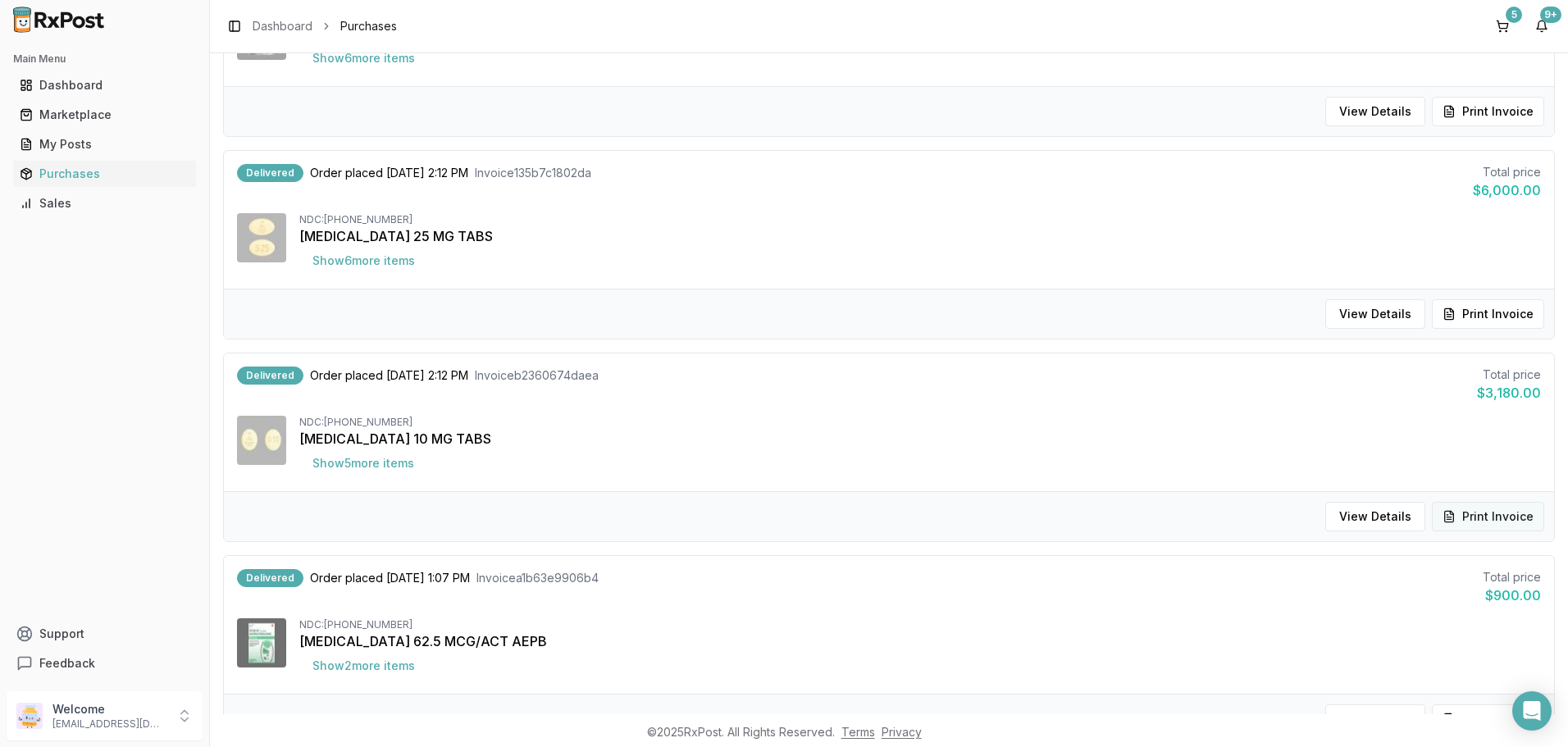
click at [1442, 520] on button "Print Invoice" at bounding box center [1488, 517] width 112 height 29
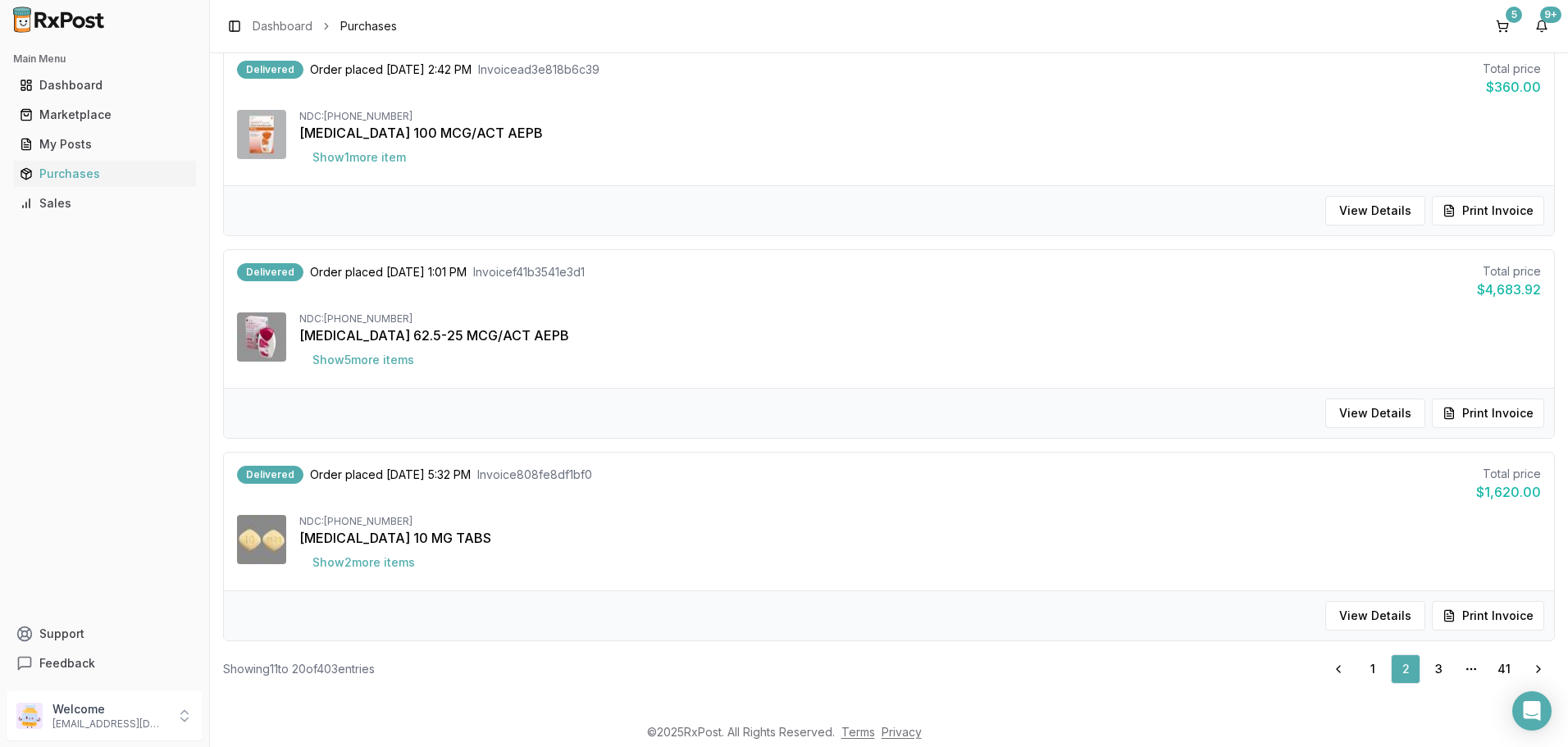
scroll to position [1604, 0]
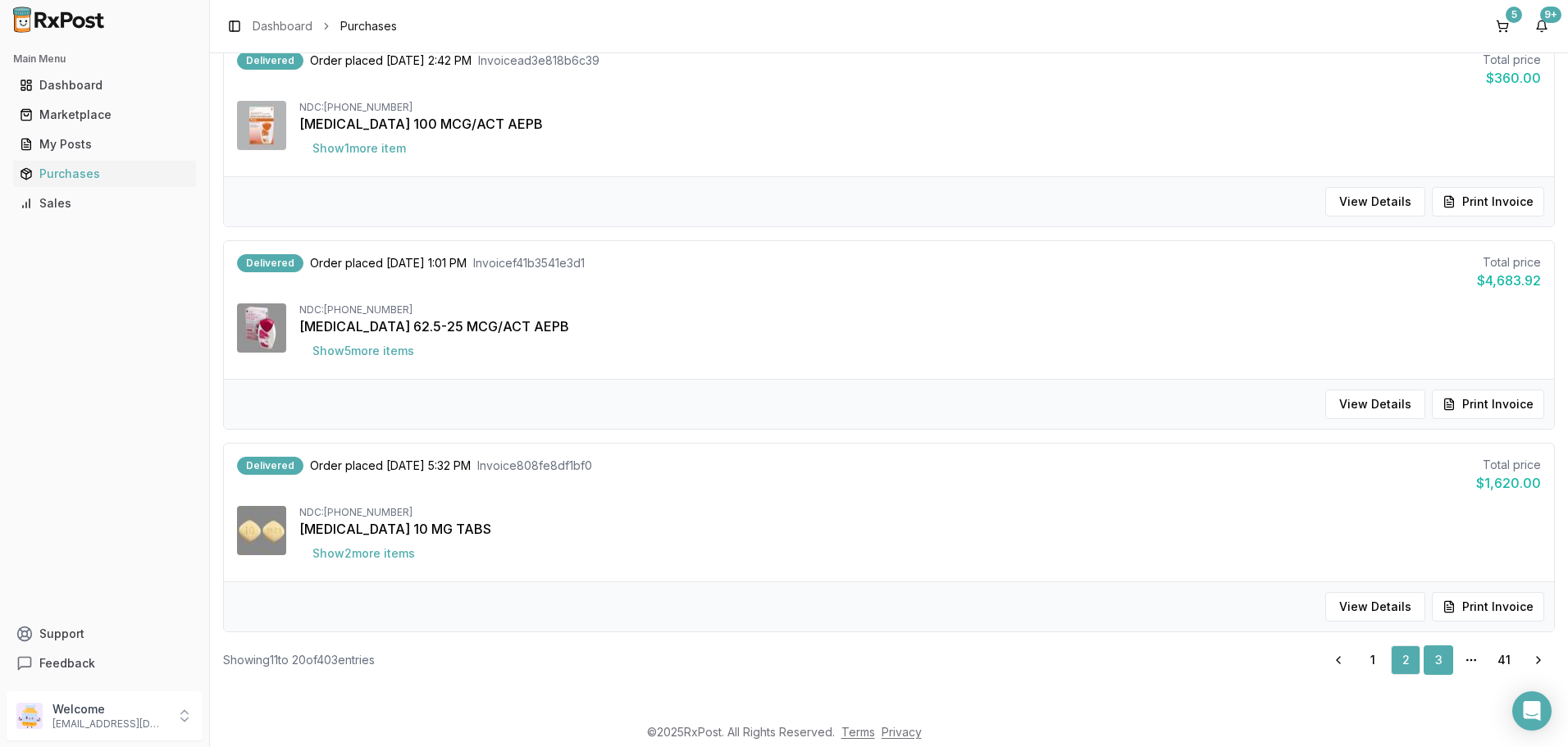
click at [1424, 668] on link "3" at bounding box center [1438, 660] width 29 height 29
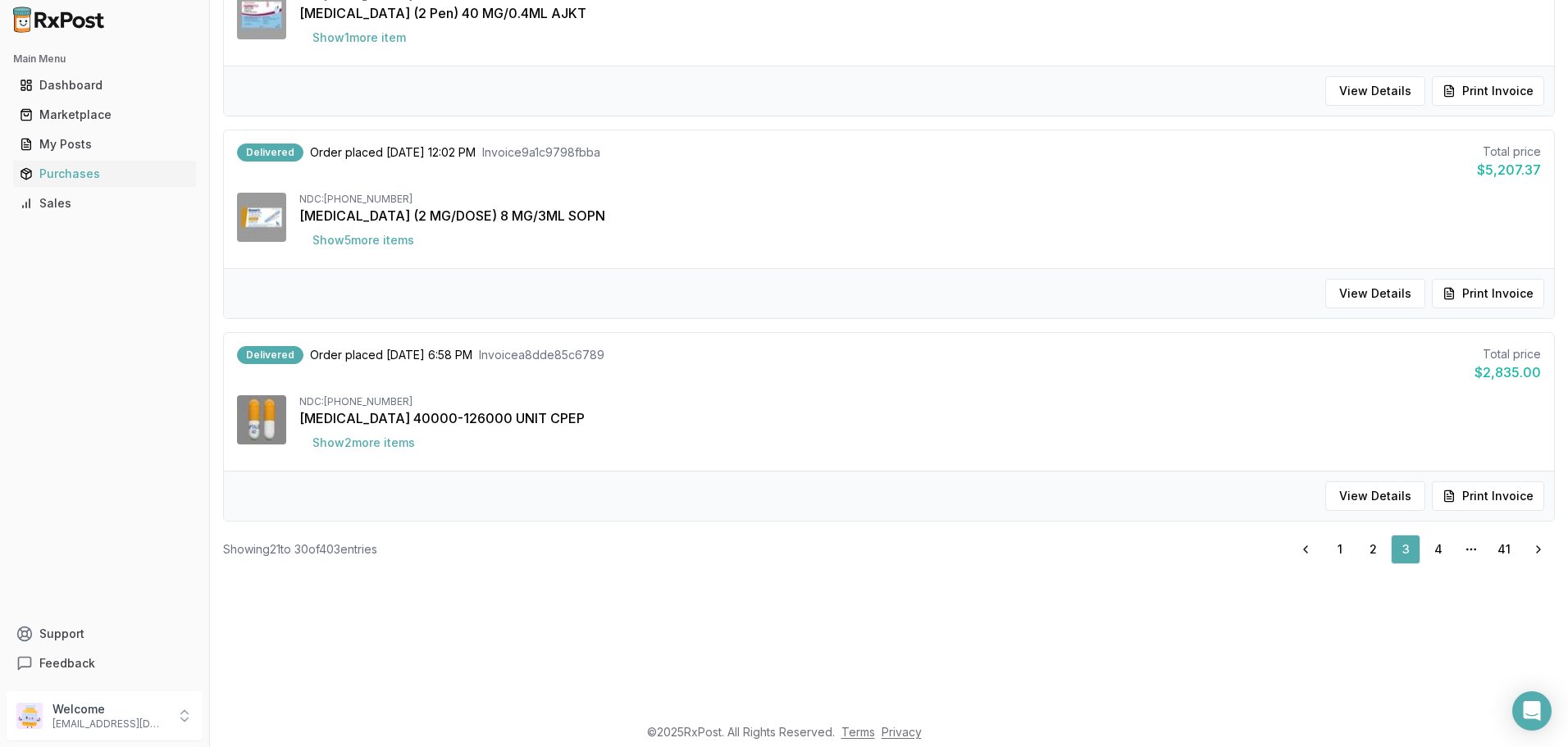
scroll to position [463, 0]
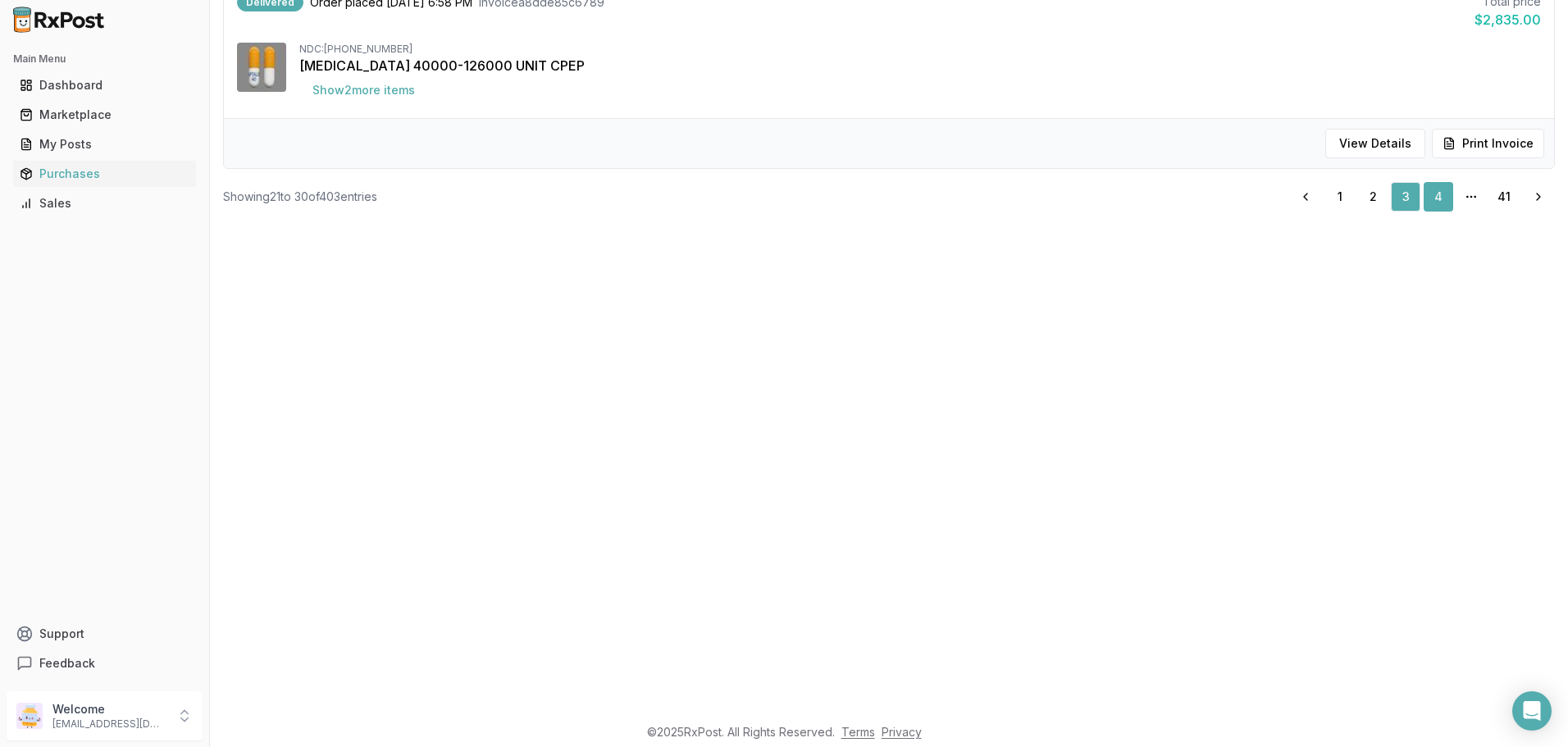
click at [1434, 206] on link "4" at bounding box center [1438, 197] width 29 height 29
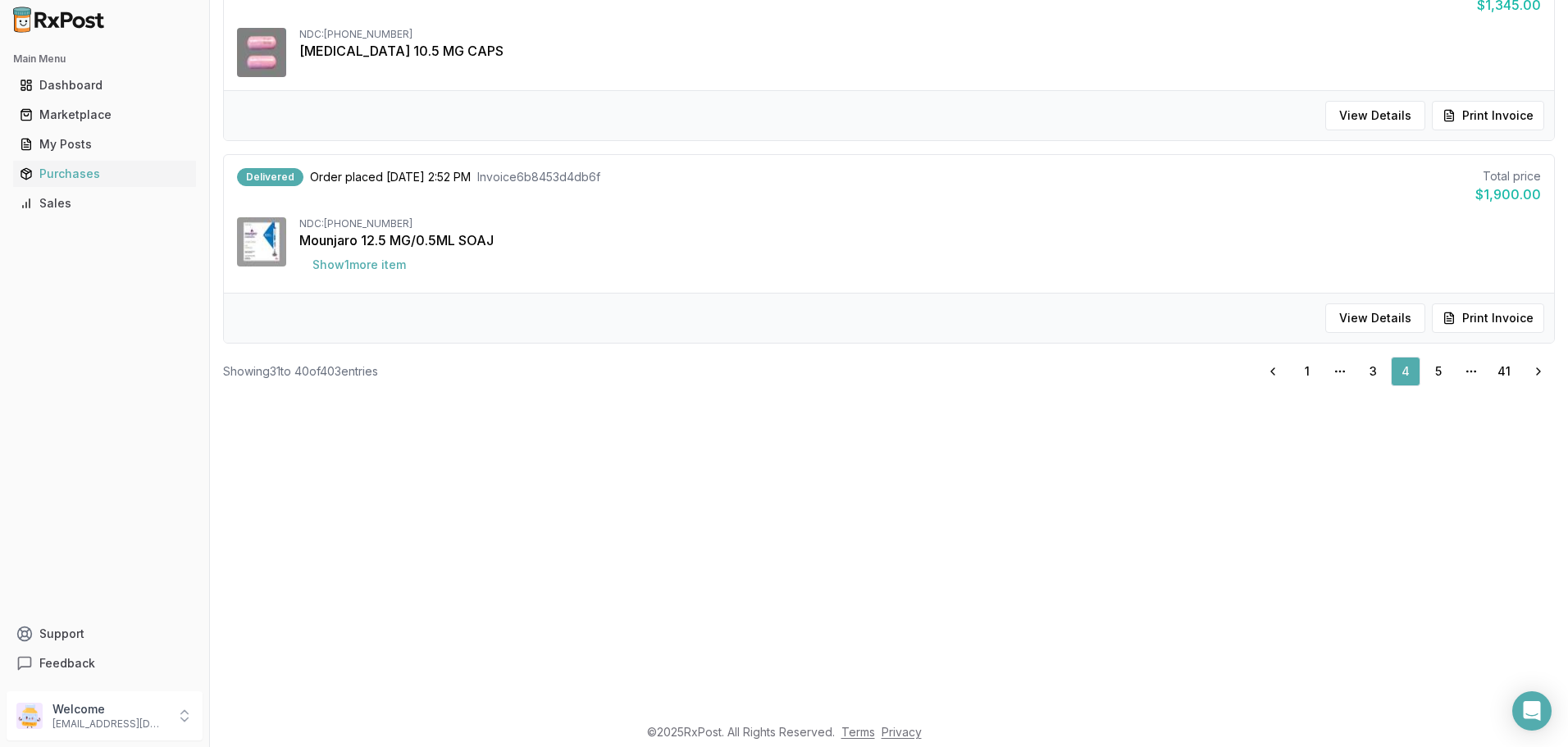
scroll to position [492, 0]
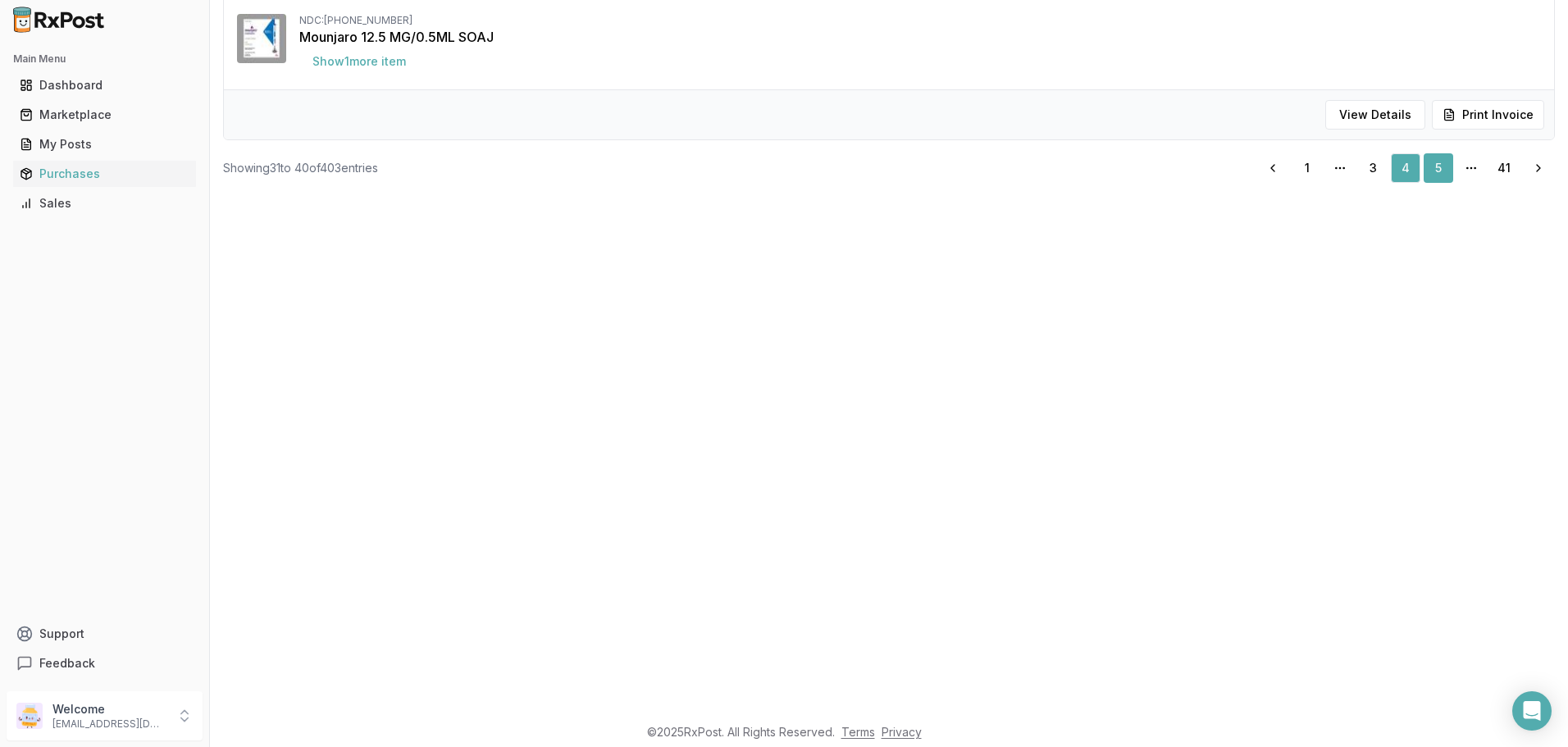
click at [1432, 171] on link "5" at bounding box center [1438, 168] width 29 height 29
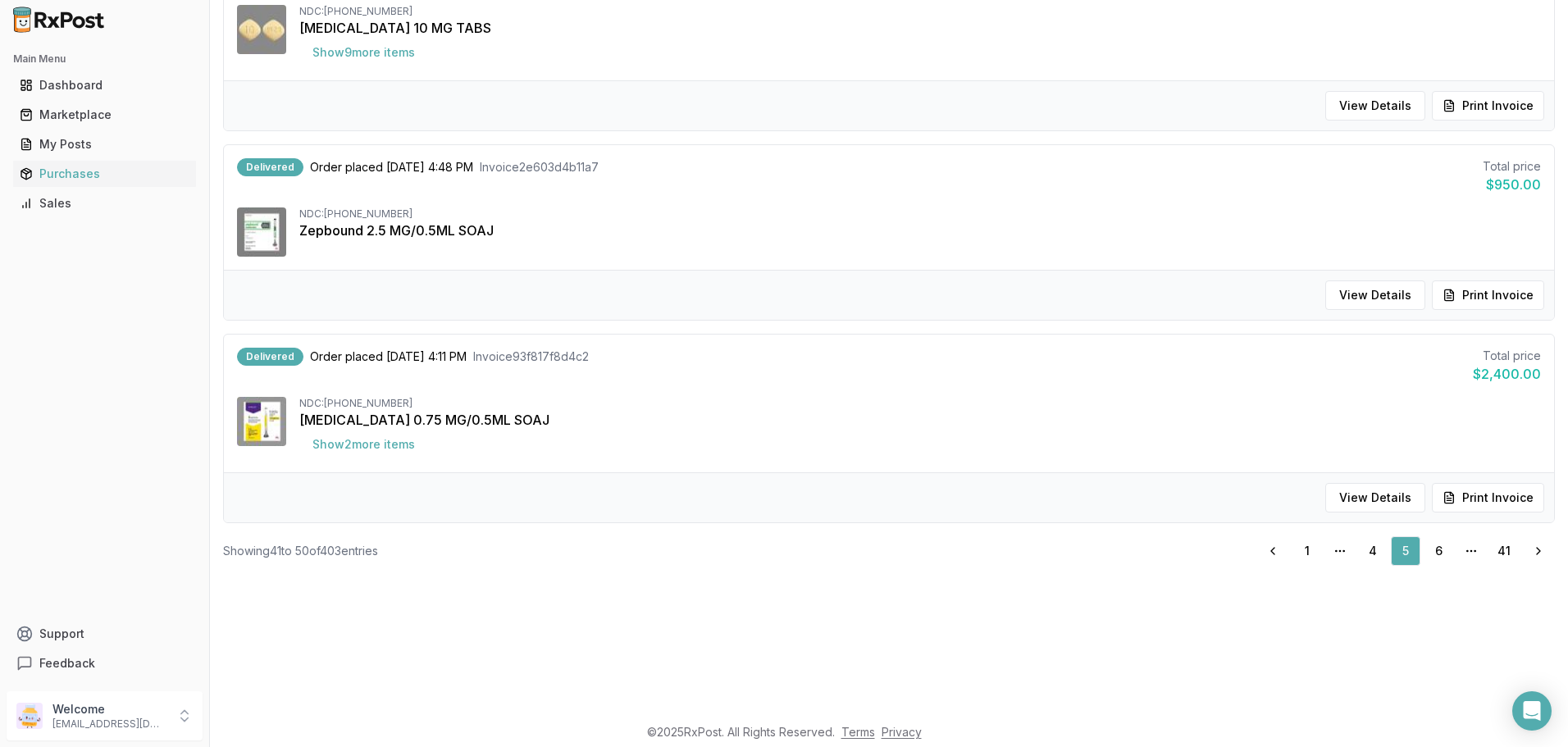
scroll to position [136, 0]
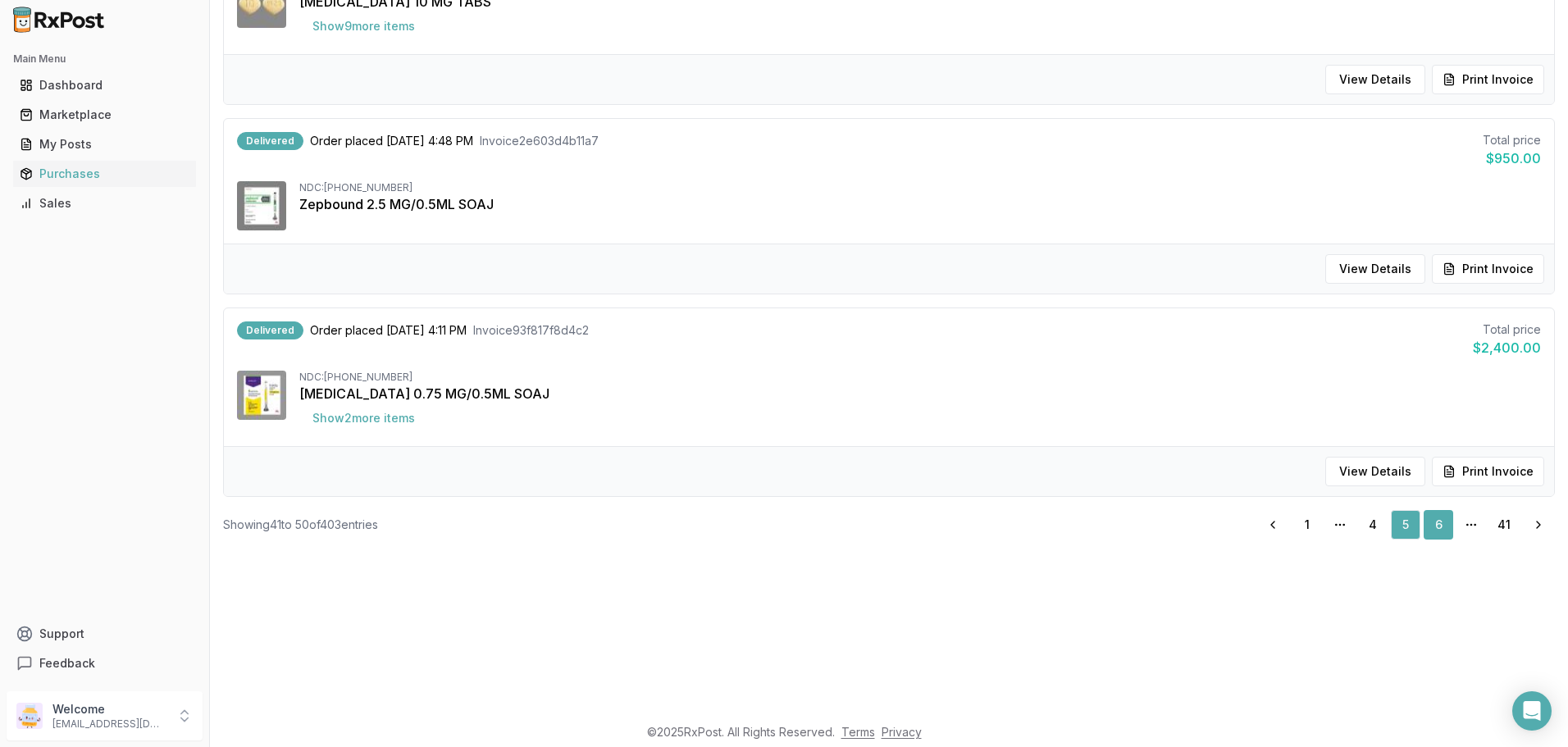
click at [1435, 519] on link "6" at bounding box center [1438, 525] width 29 height 29
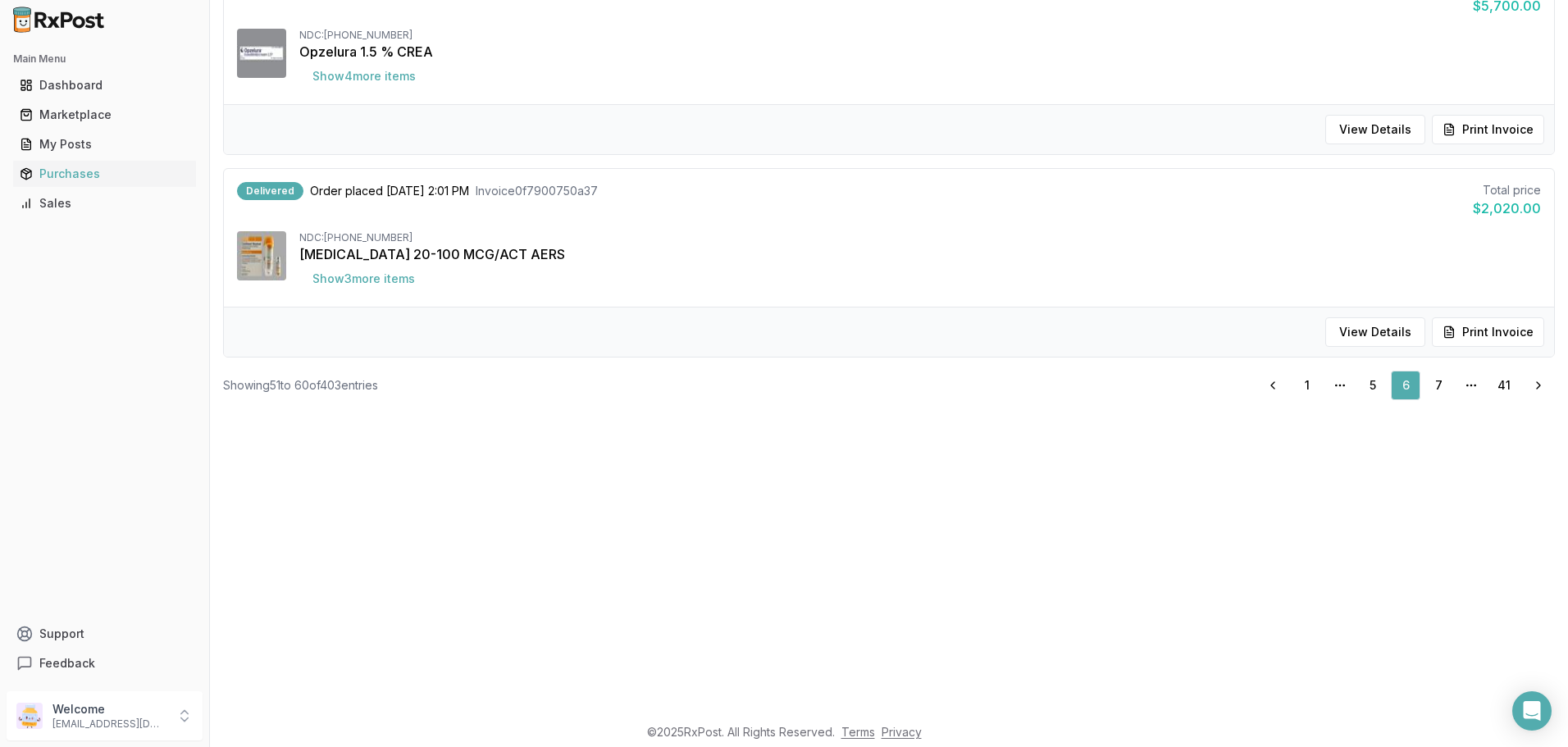
scroll to position [627, 0]
